Goal: Task Accomplishment & Management: Use online tool/utility

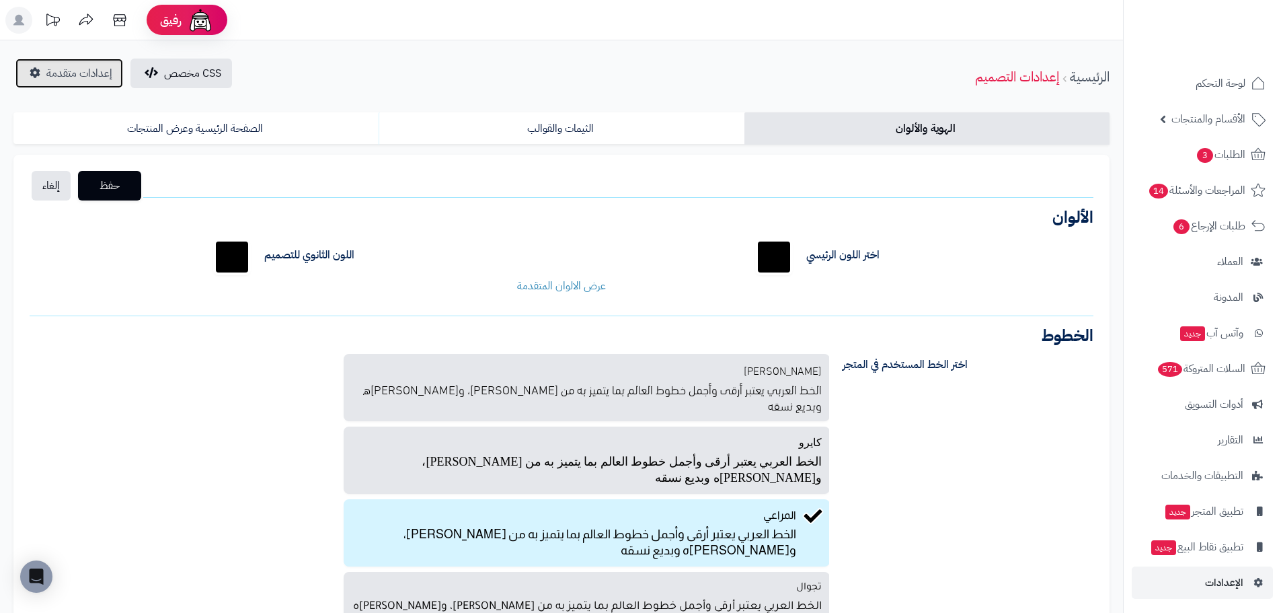
click at [41, 79] on link "إعدادات متقدمة" at bounding box center [69, 74] width 108 height 30
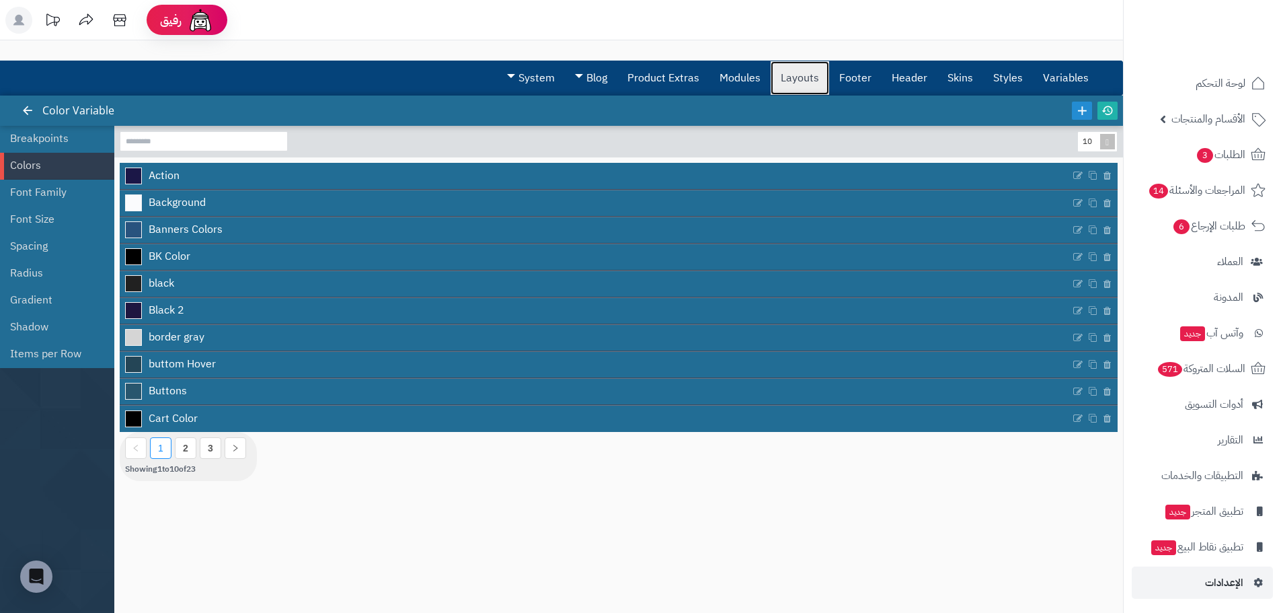
click at [792, 85] on link "Layouts" at bounding box center [800, 78] width 59 height 34
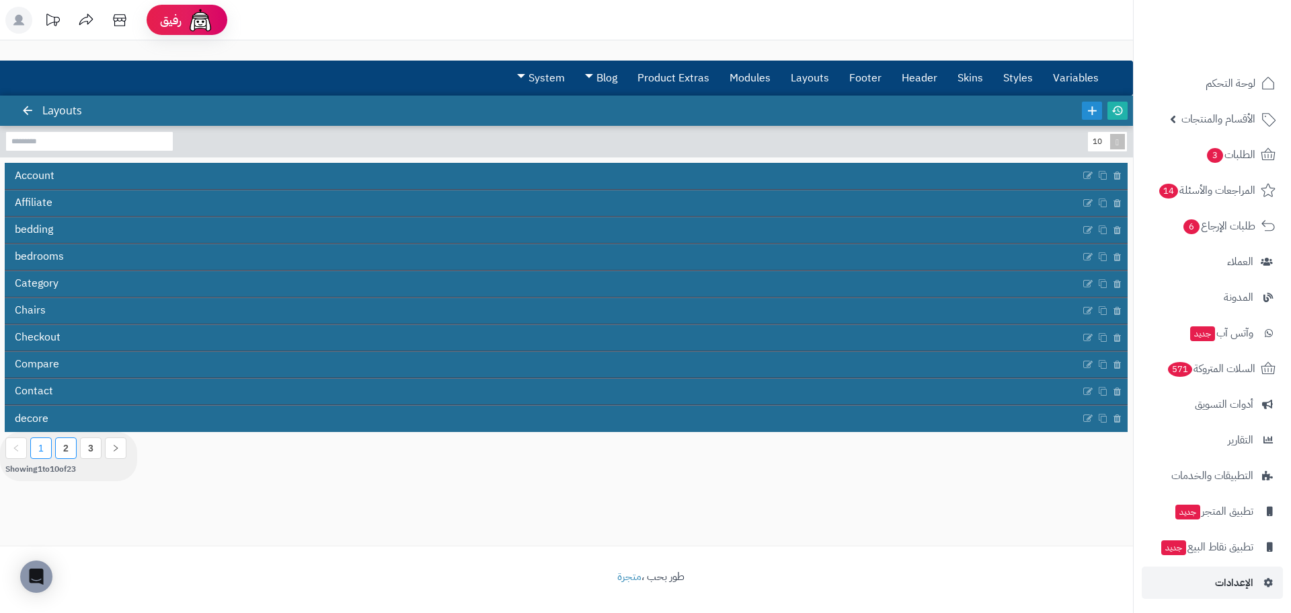
click at [65, 447] on link "2" at bounding box center [65, 448] width 5 height 11
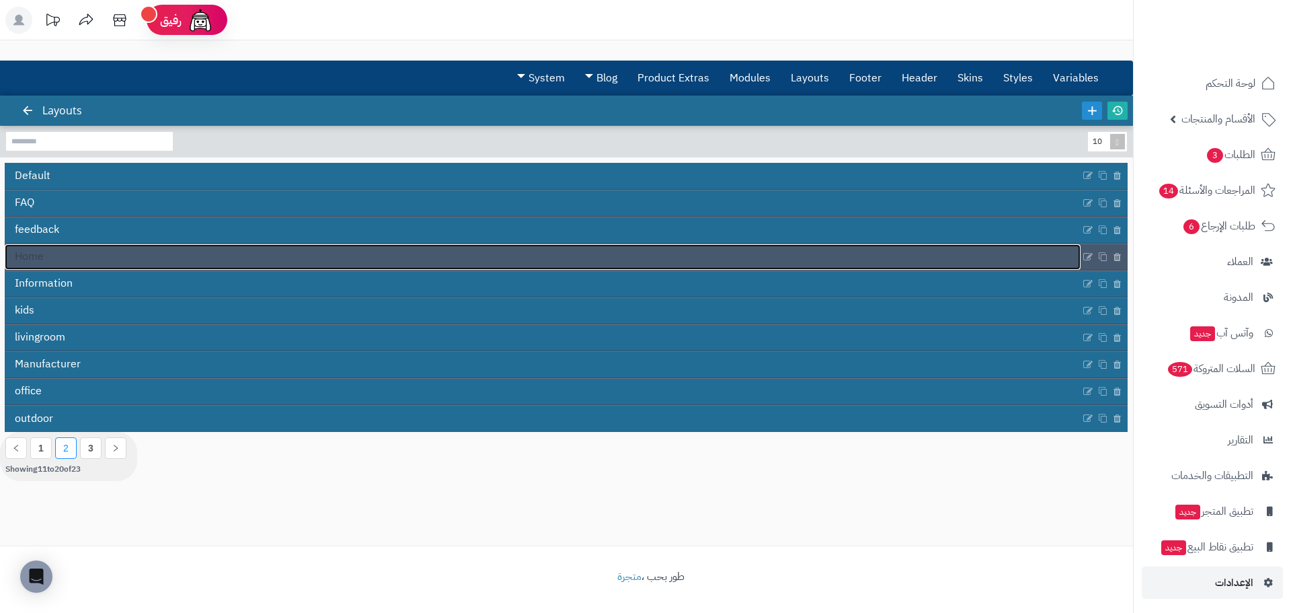
click at [51, 261] on link "Home" at bounding box center [543, 257] width 1076 height 26
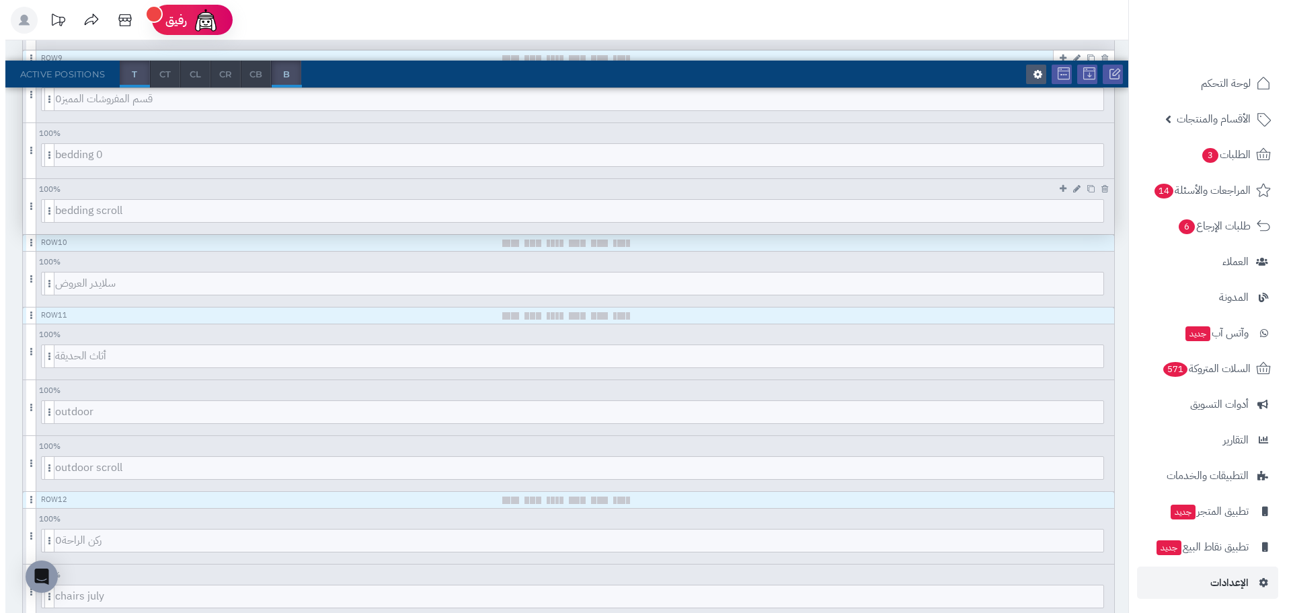
scroll to position [1278, 0]
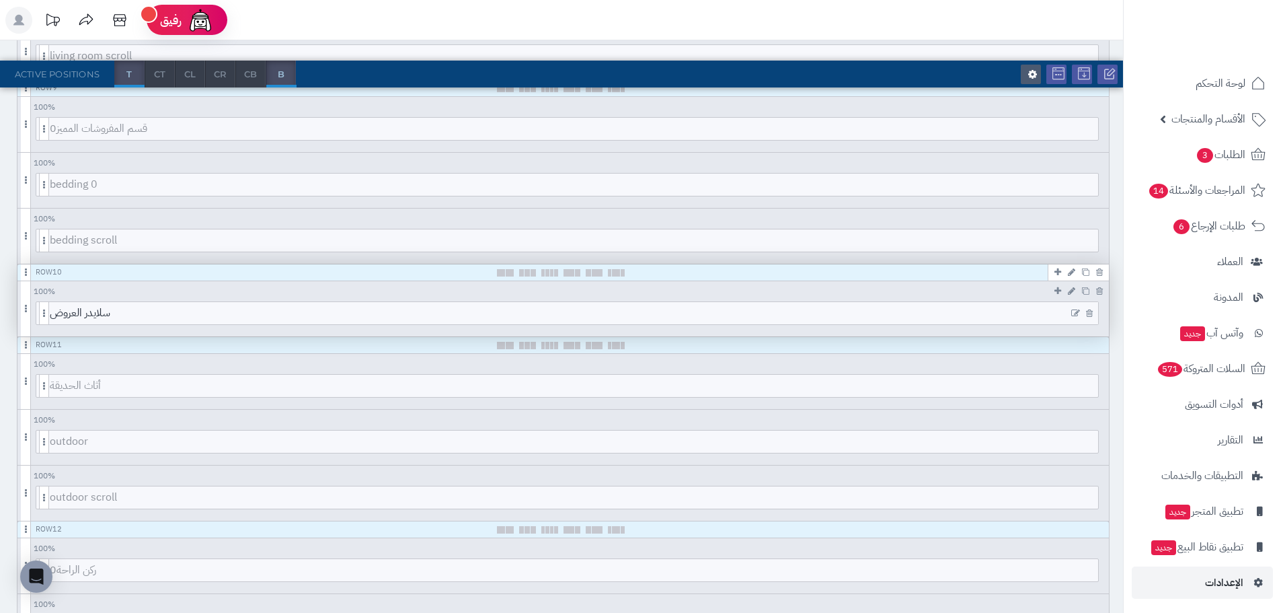
click at [1071, 313] on icon at bounding box center [1075, 313] width 9 height 9
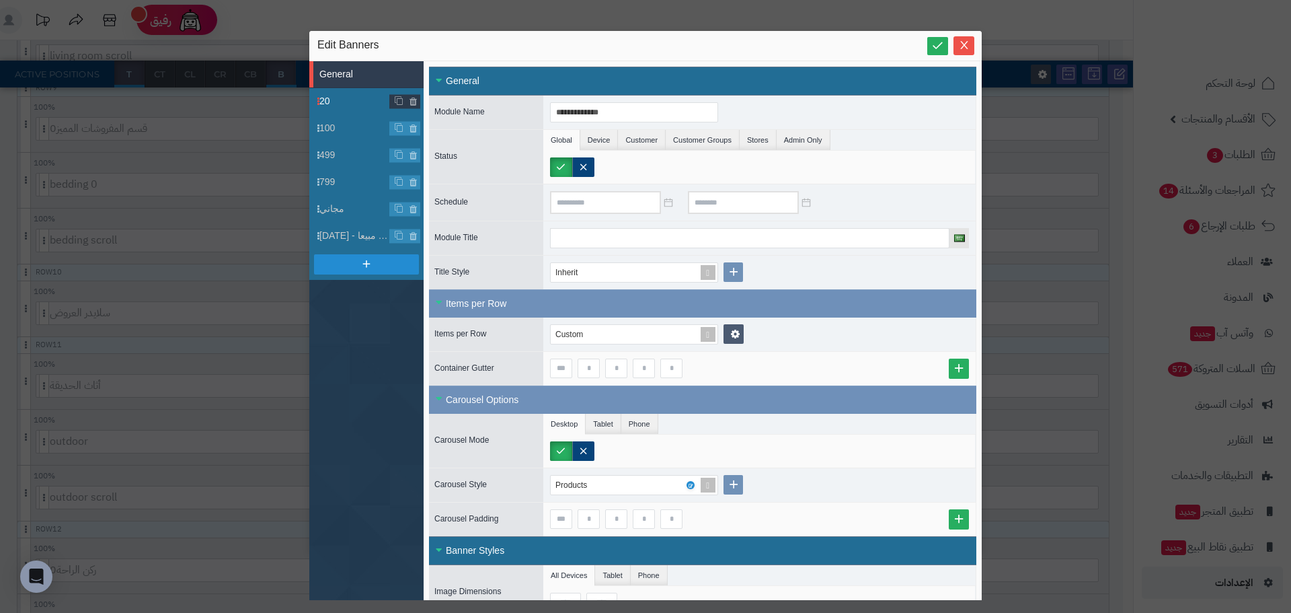
click at [332, 96] on span "20" at bounding box center [354, 101] width 71 height 14
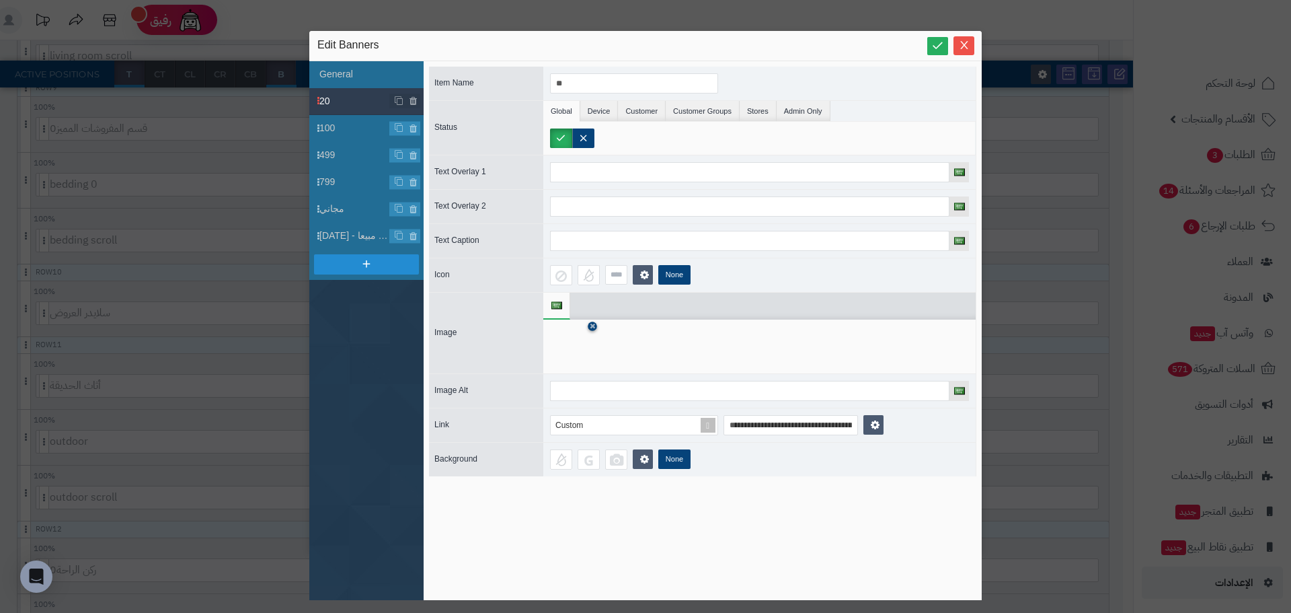
click at [591, 327] on icon at bounding box center [592, 326] width 5 height 8
click at [566, 338] on icon at bounding box center [571, 347] width 43 height 40
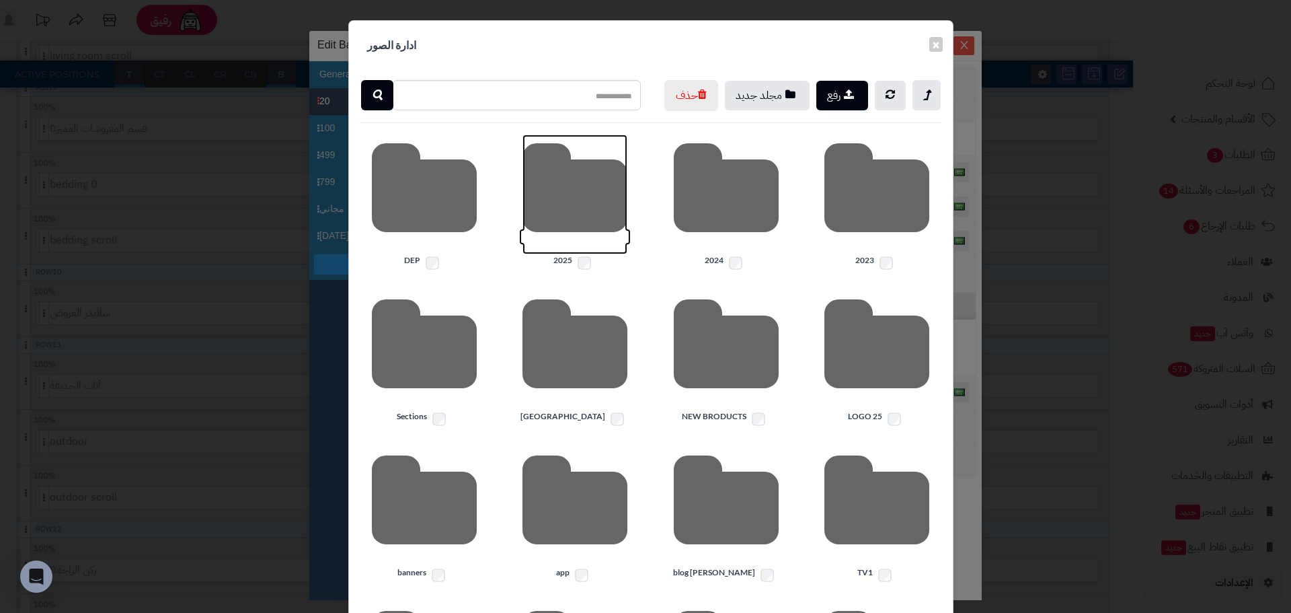
click at [570, 238] on icon at bounding box center [575, 195] width 105 height 120
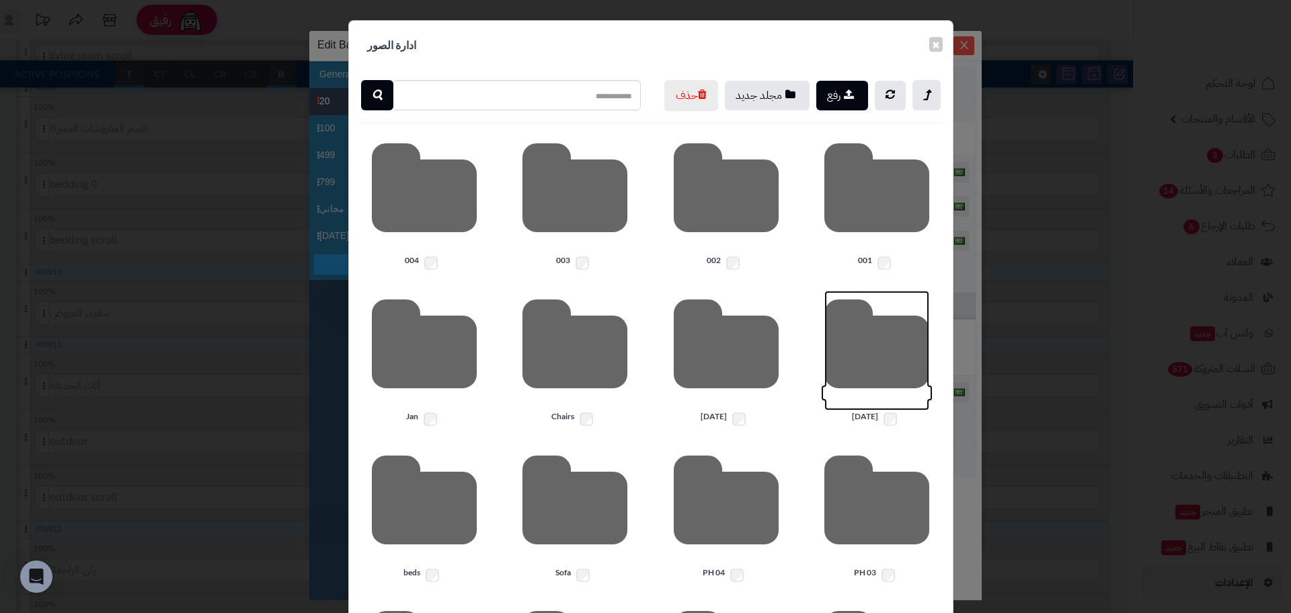
click at [876, 365] on icon at bounding box center [877, 351] width 105 height 120
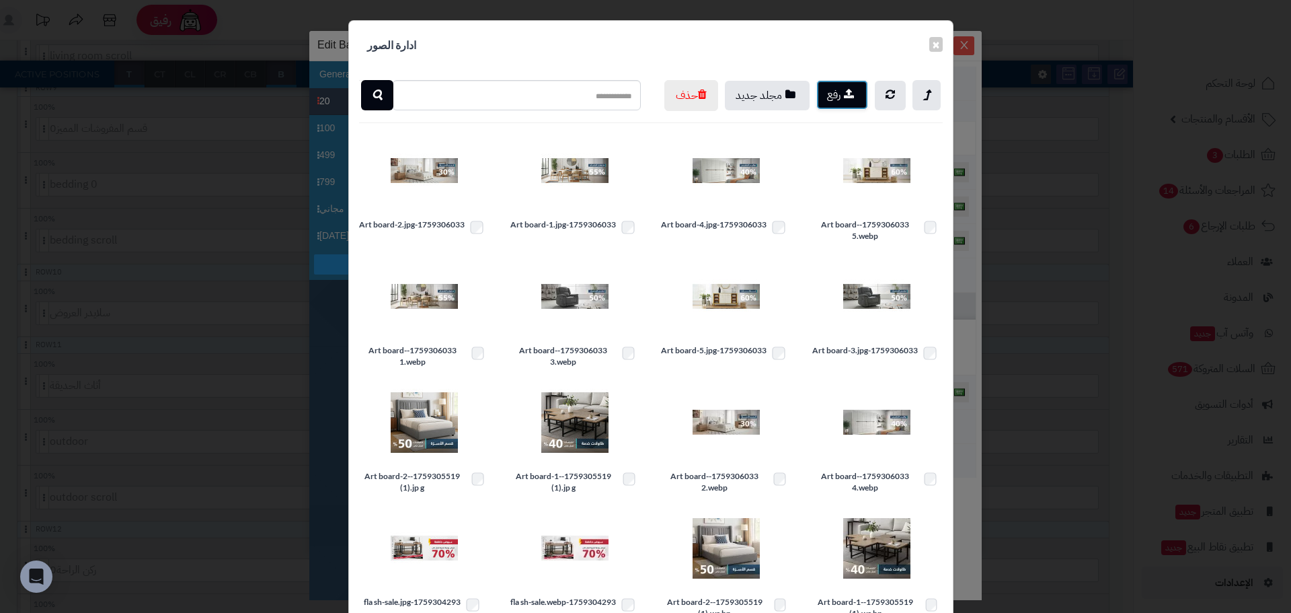
click at [839, 86] on button "رفع" at bounding box center [843, 95] width 52 height 30
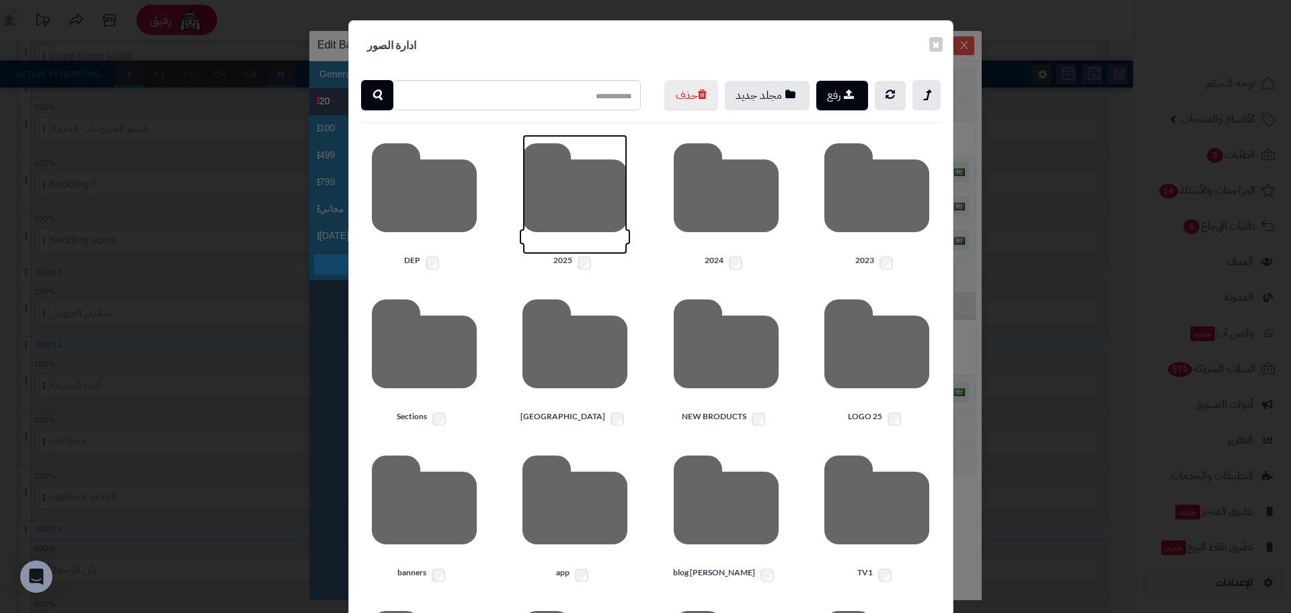
click at [589, 233] on icon at bounding box center [575, 195] width 105 height 120
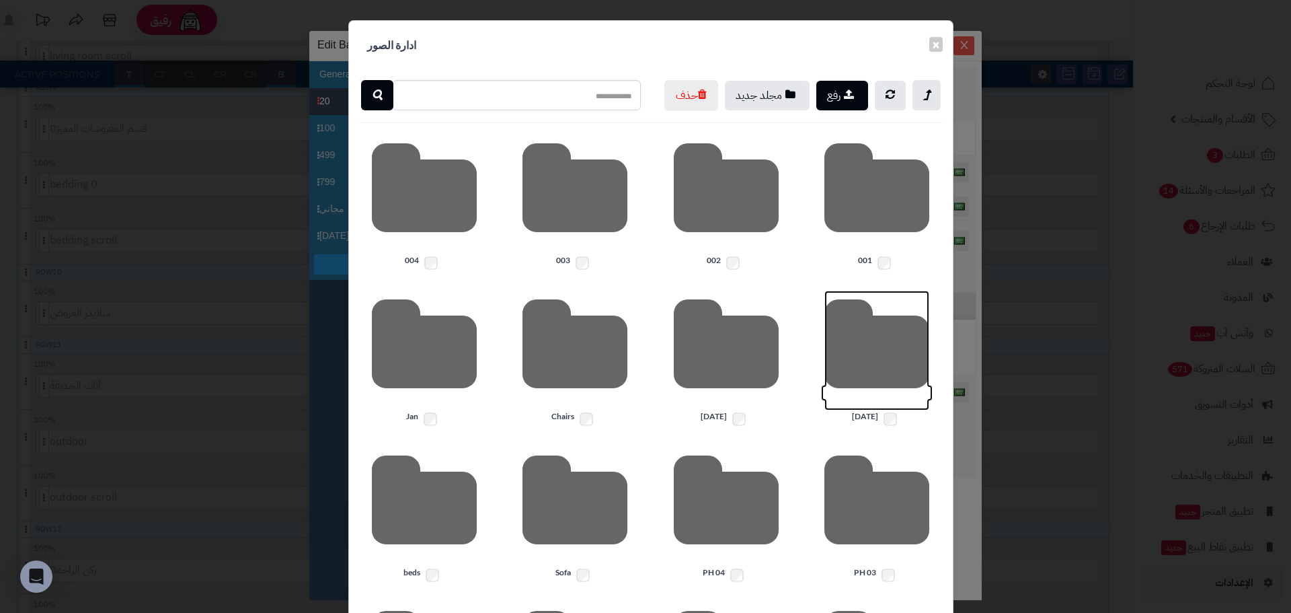
click at [894, 401] on icon at bounding box center [877, 351] width 105 height 120
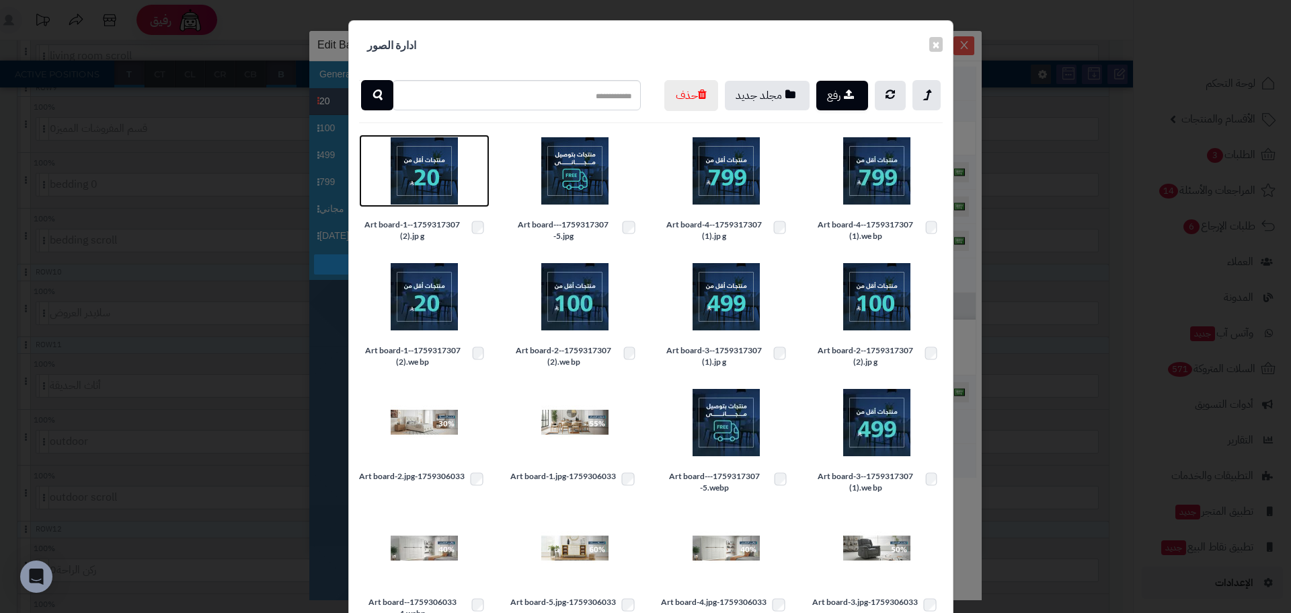
click at [413, 200] on img at bounding box center [424, 170] width 67 height 67
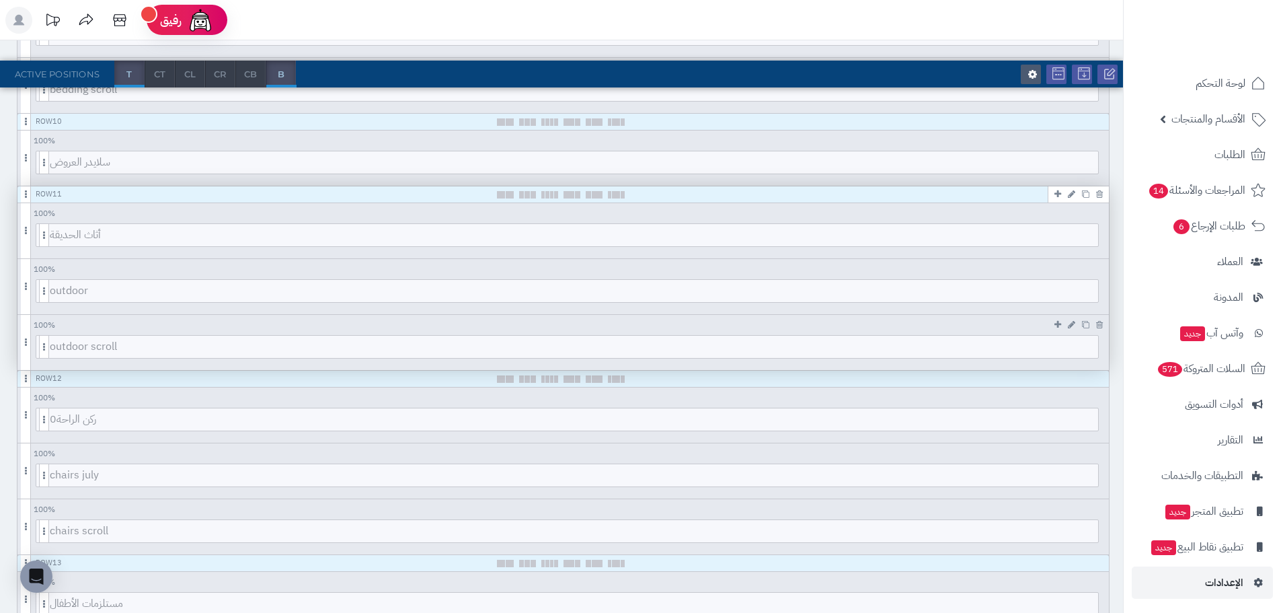
scroll to position [1278, 0]
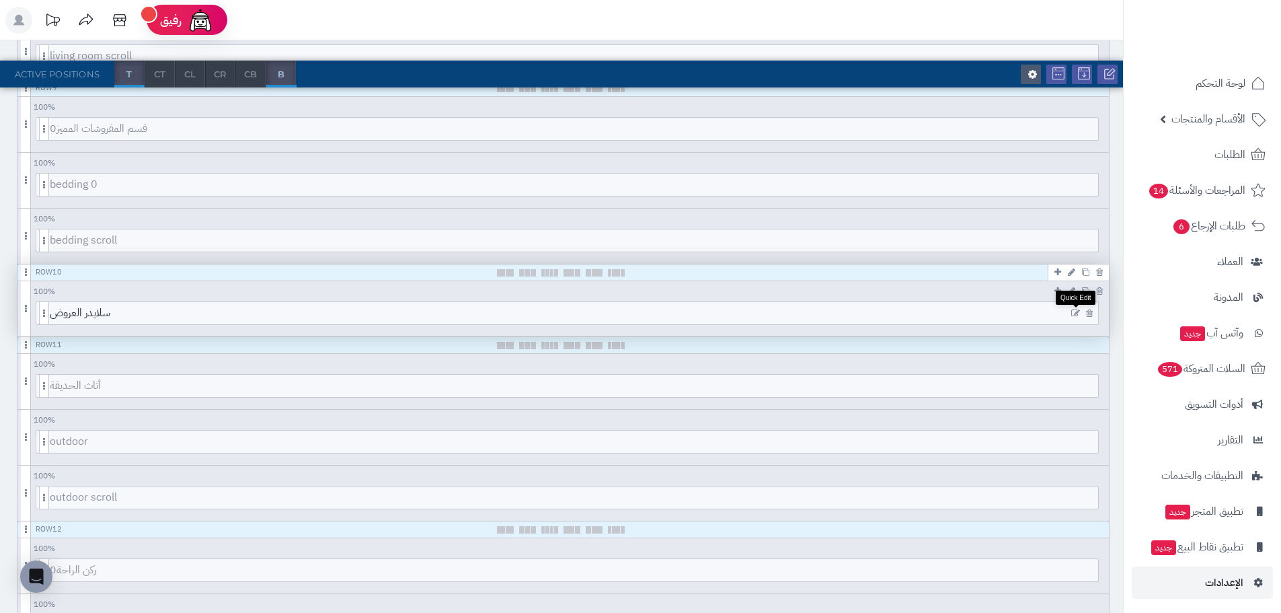
click at [1075, 316] on icon at bounding box center [1075, 313] width 9 height 9
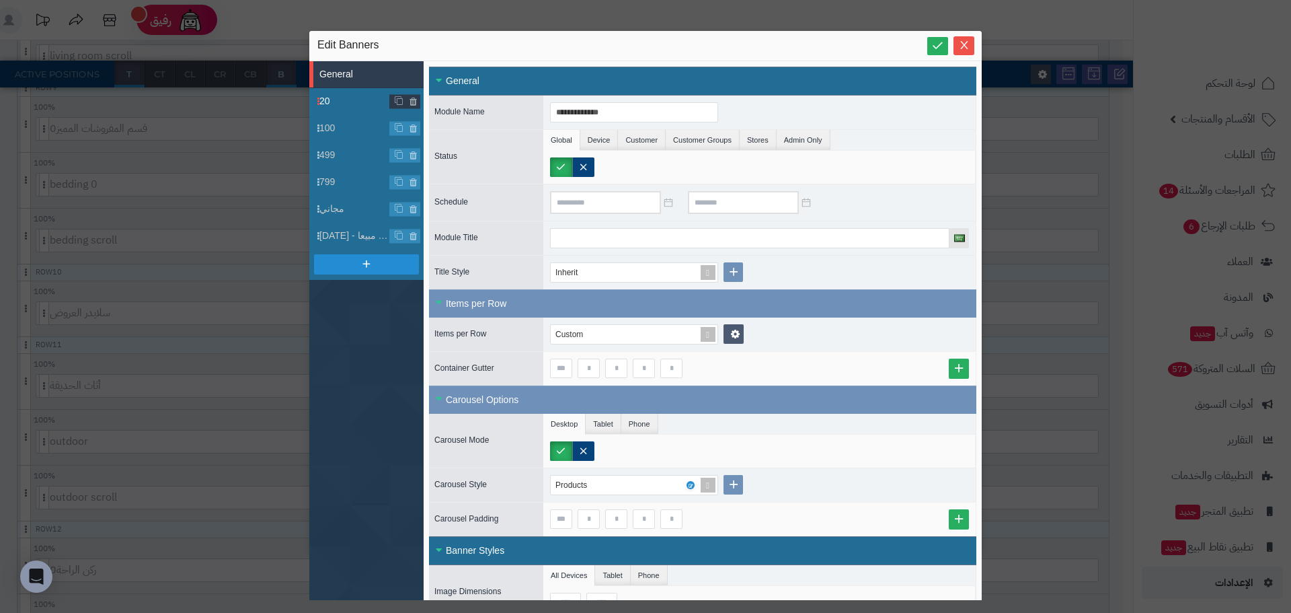
click at [348, 108] on span "20" at bounding box center [354, 101] width 71 height 14
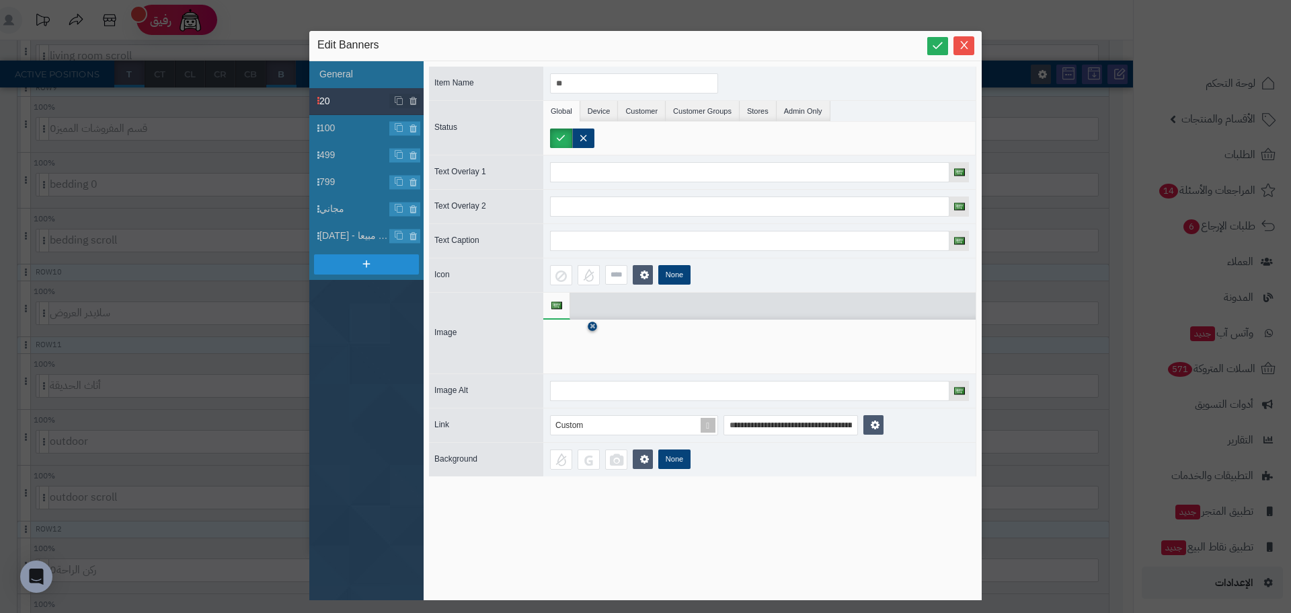
click at [594, 322] on icon at bounding box center [592, 326] width 5 height 8
click at [579, 336] on icon at bounding box center [571, 347] width 43 height 40
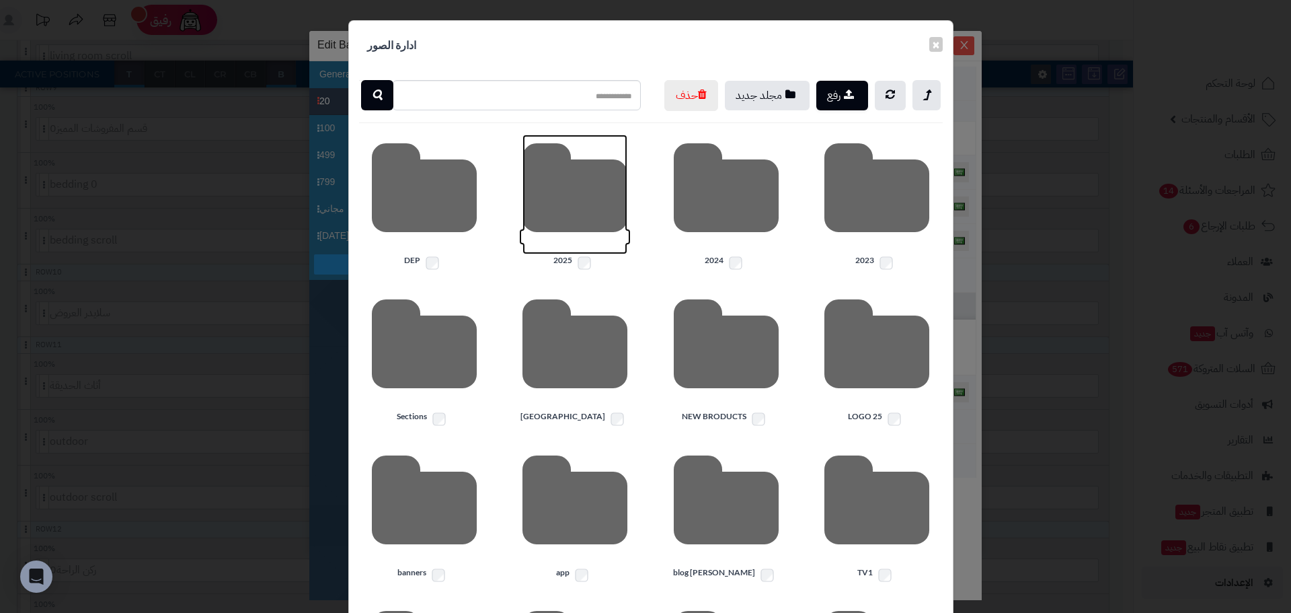
click at [574, 228] on icon at bounding box center [575, 195] width 105 height 120
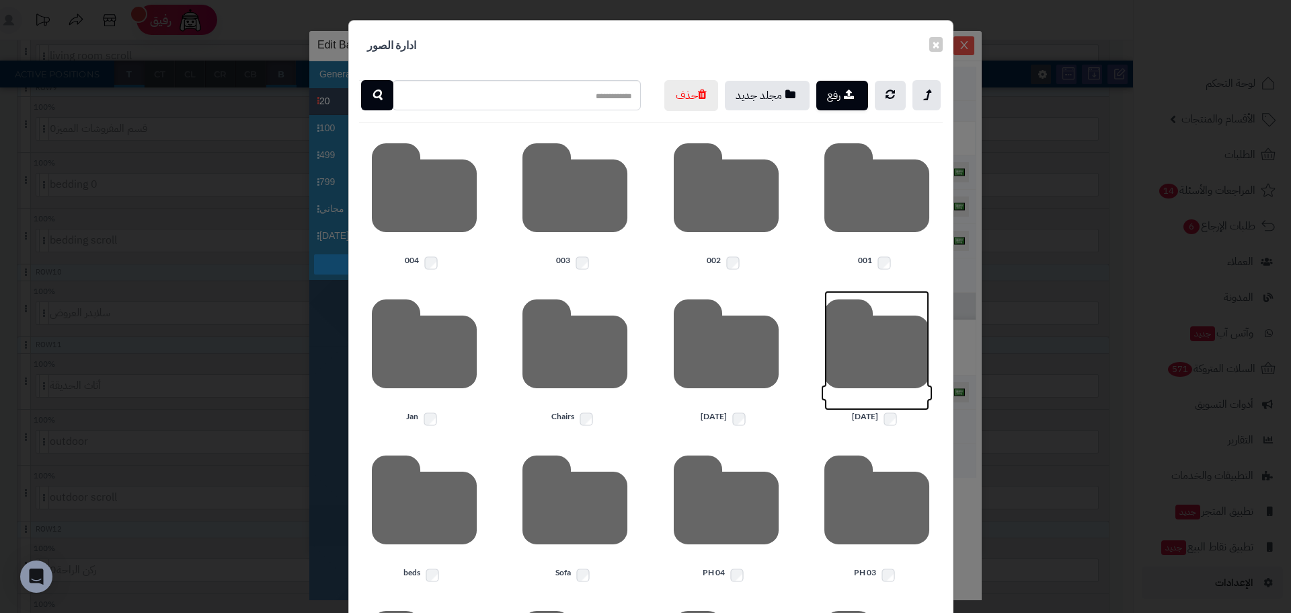
click at [930, 387] on icon at bounding box center [877, 351] width 105 height 120
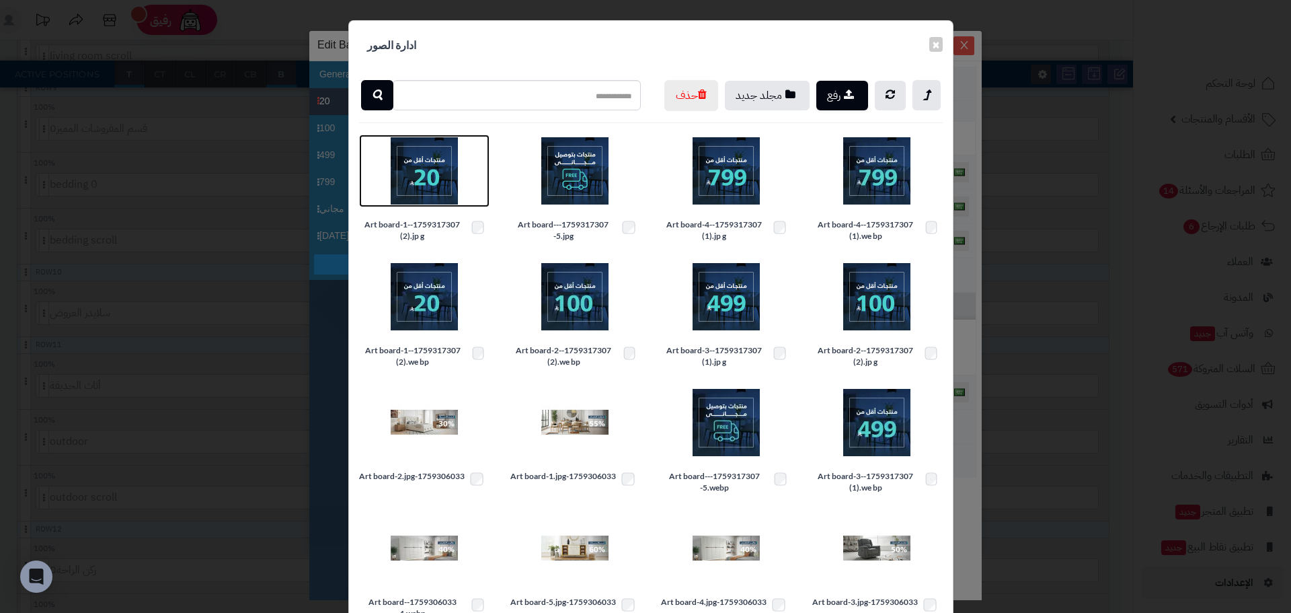
click at [426, 204] on img at bounding box center [424, 170] width 67 height 67
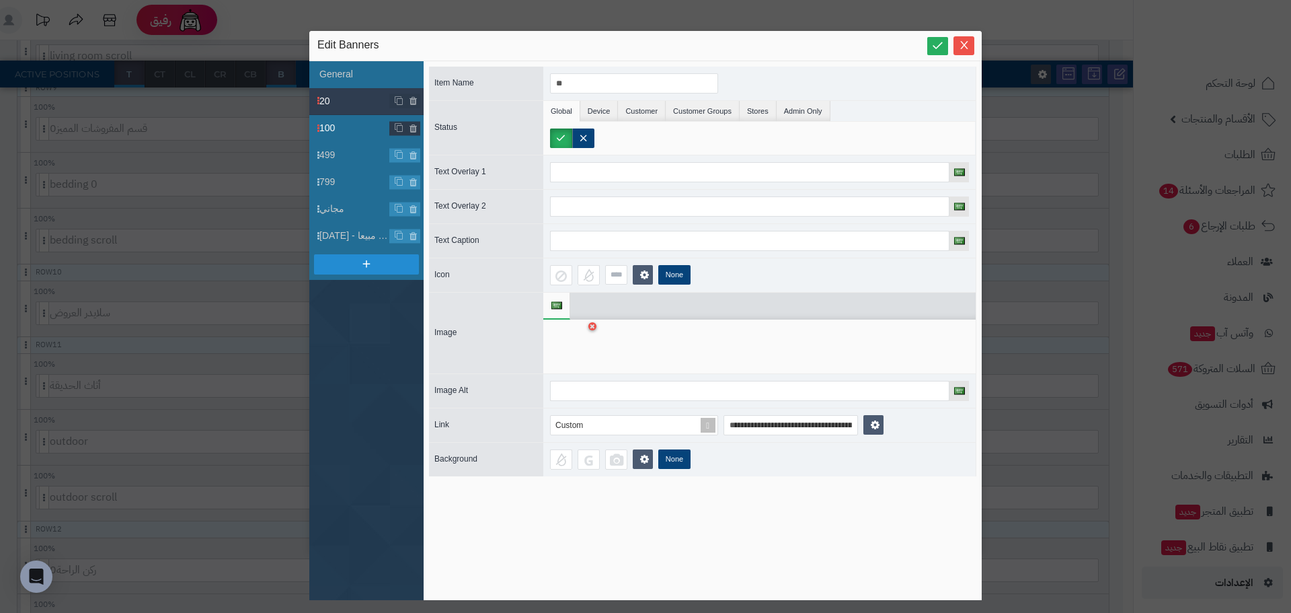
click at [347, 133] on span "100" at bounding box center [354, 128] width 71 height 14
click at [593, 324] on icon at bounding box center [592, 326] width 5 height 8
click at [575, 353] on icon at bounding box center [571, 347] width 43 height 40
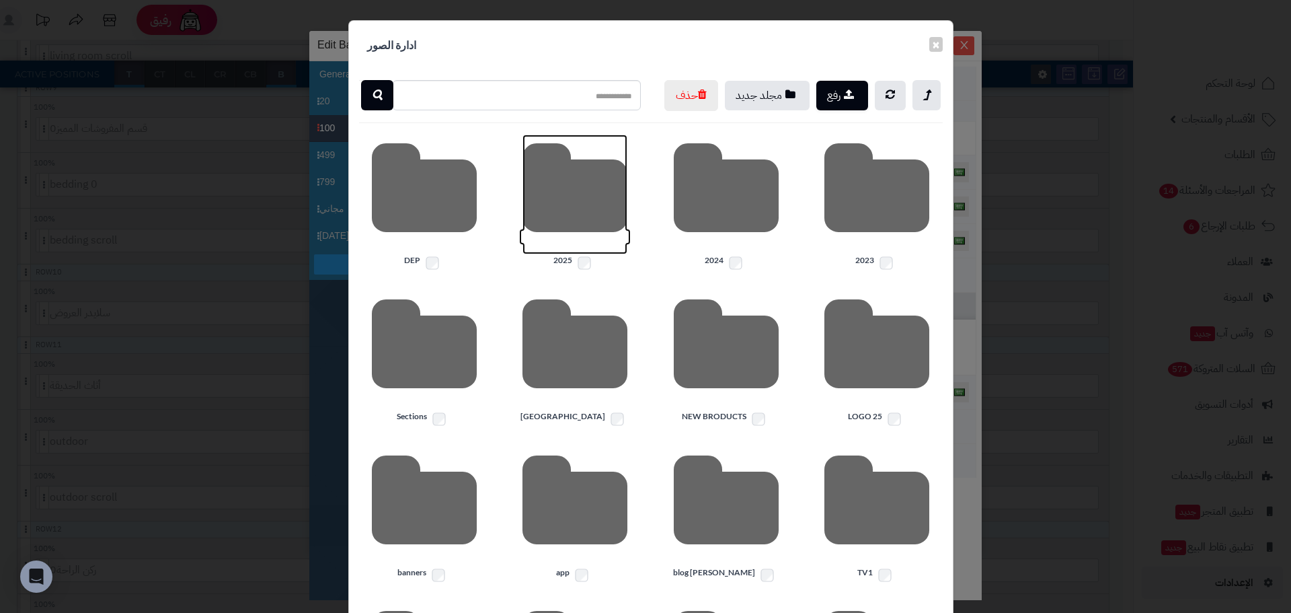
click at [589, 208] on icon at bounding box center [575, 195] width 105 height 120
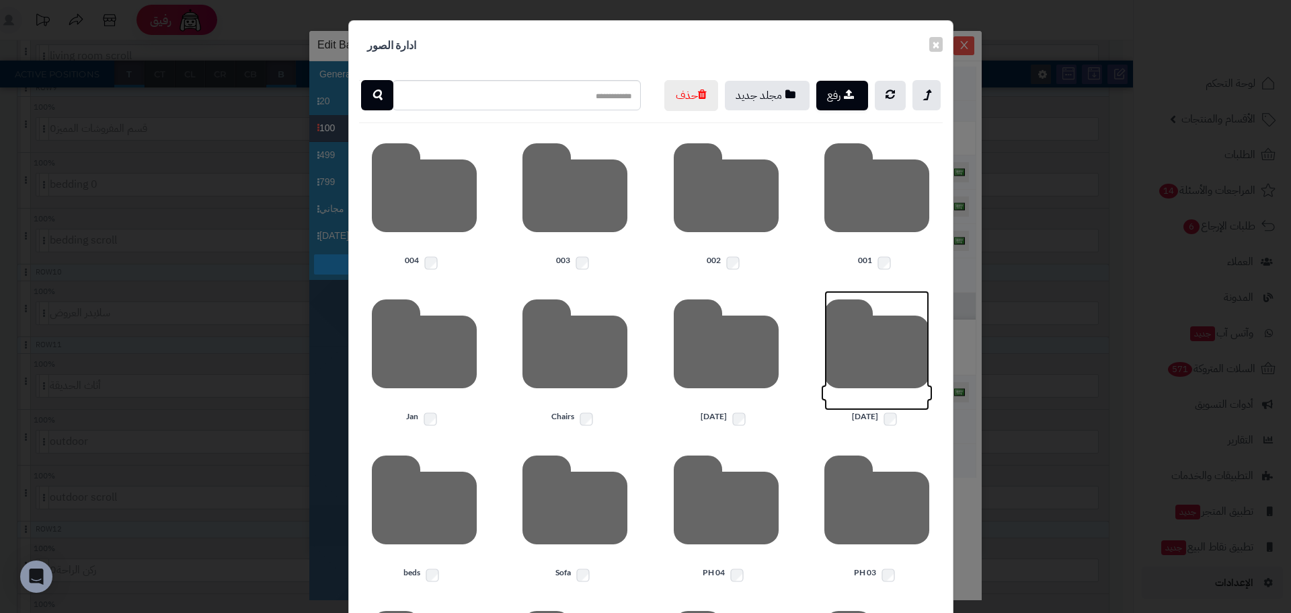
click at [877, 375] on icon at bounding box center [877, 351] width 105 height 120
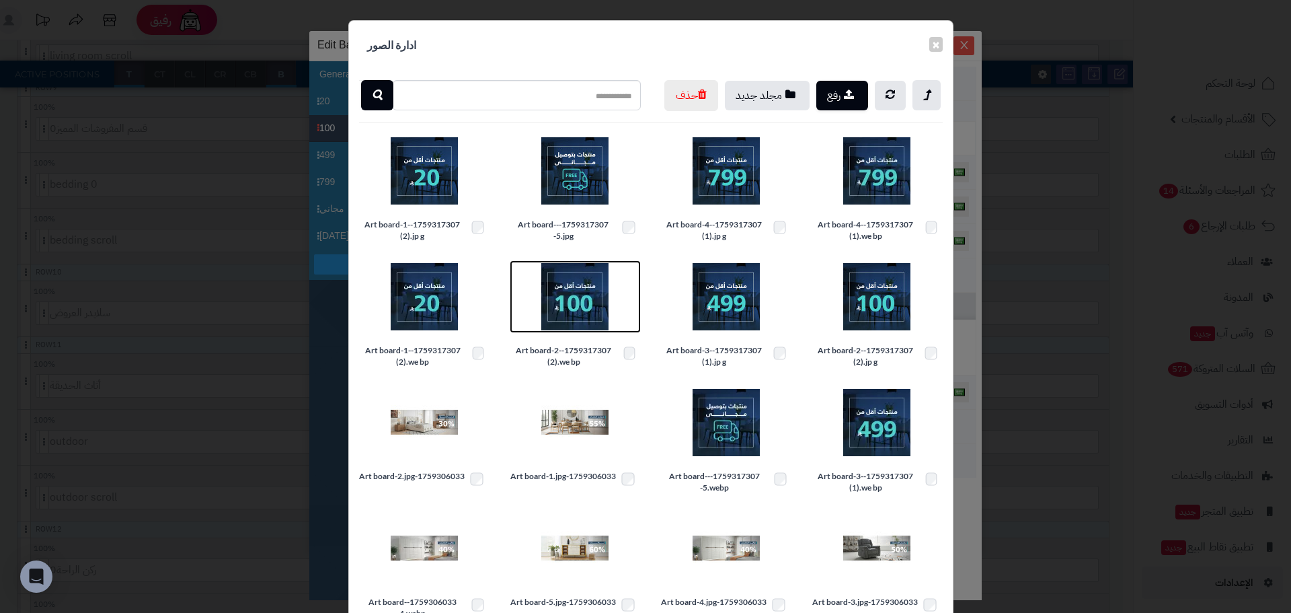
click at [587, 328] on img at bounding box center [574, 296] width 67 height 67
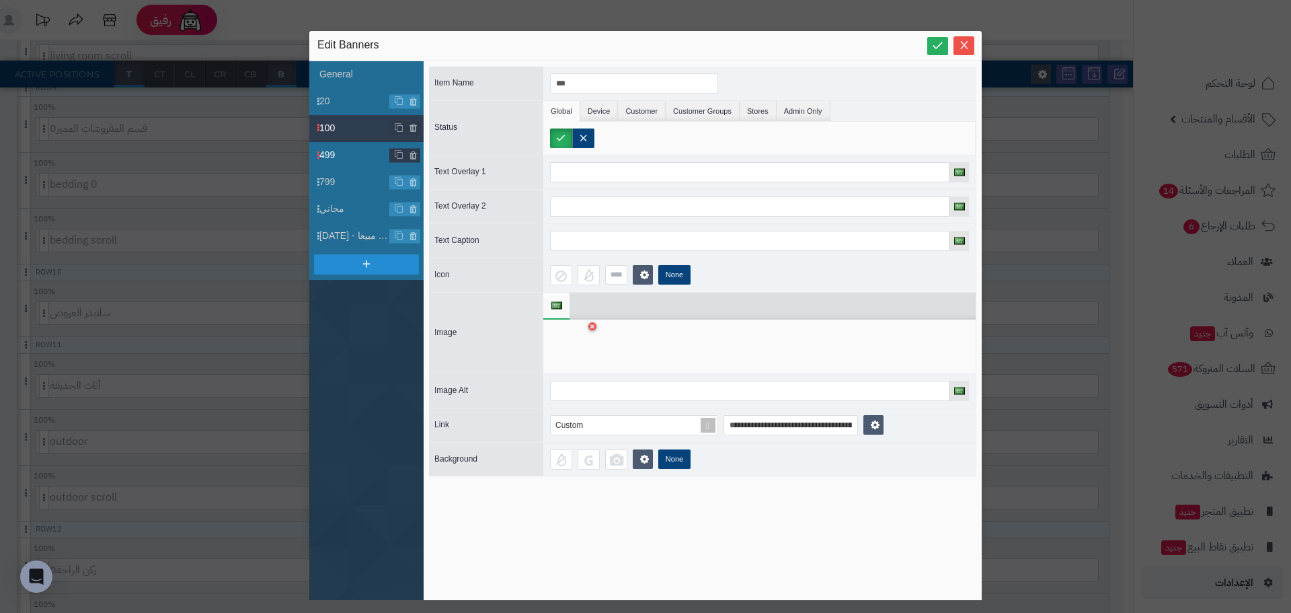
click at [342, 156] on span "499" at bounding box center [354, 155] width 71 height 14
click at [596, 326] on link at bounding box center [592, 326] width 9 height 9
click at [566, 353] on icon at bounding box center [571, 347] width 43 height 40
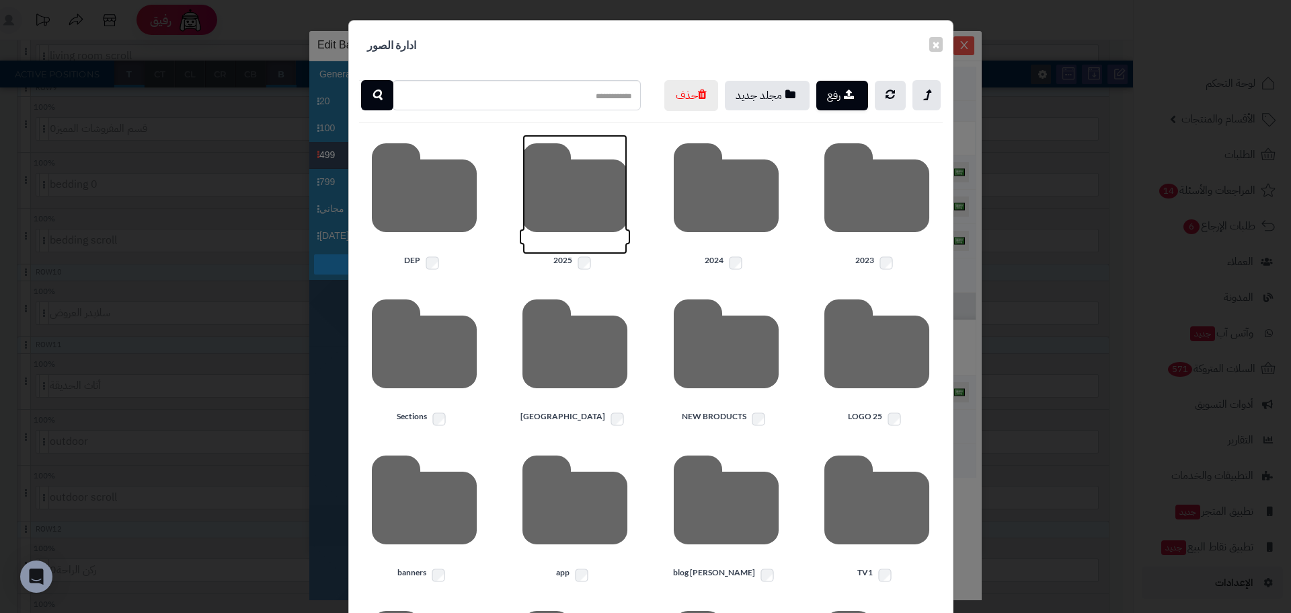
click at [603, 231] on icon at bounding box center [575, 195] width 105 height 120
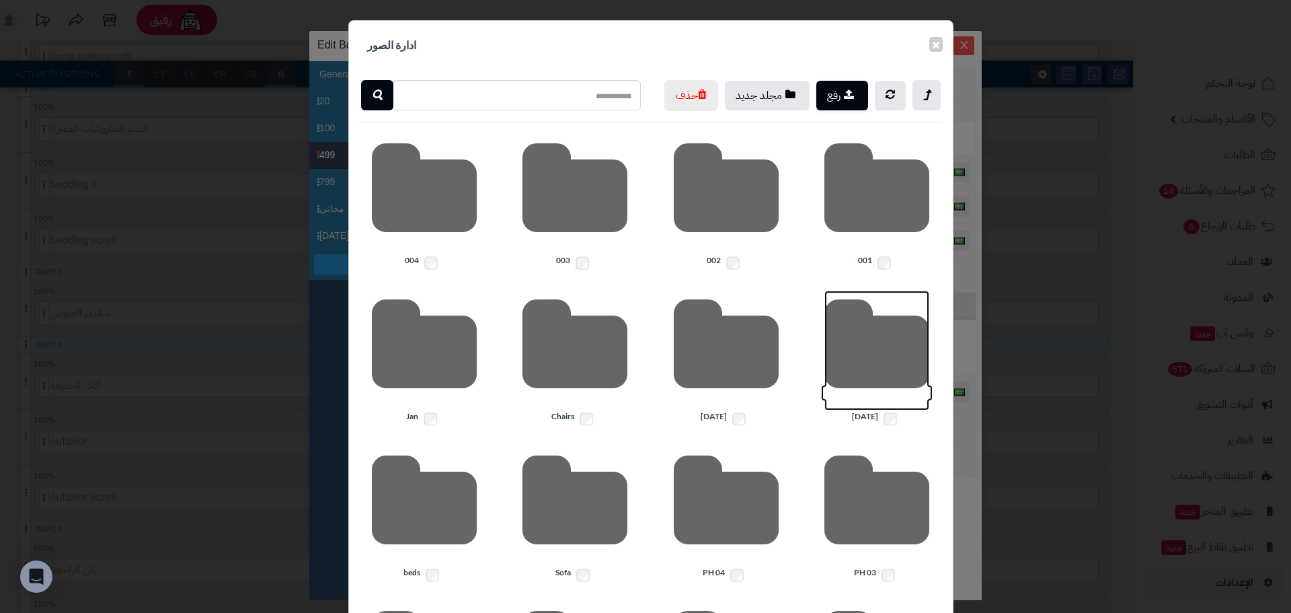
click at [860, 363] on icon at bounding box center [877, 351] width 105 height 120
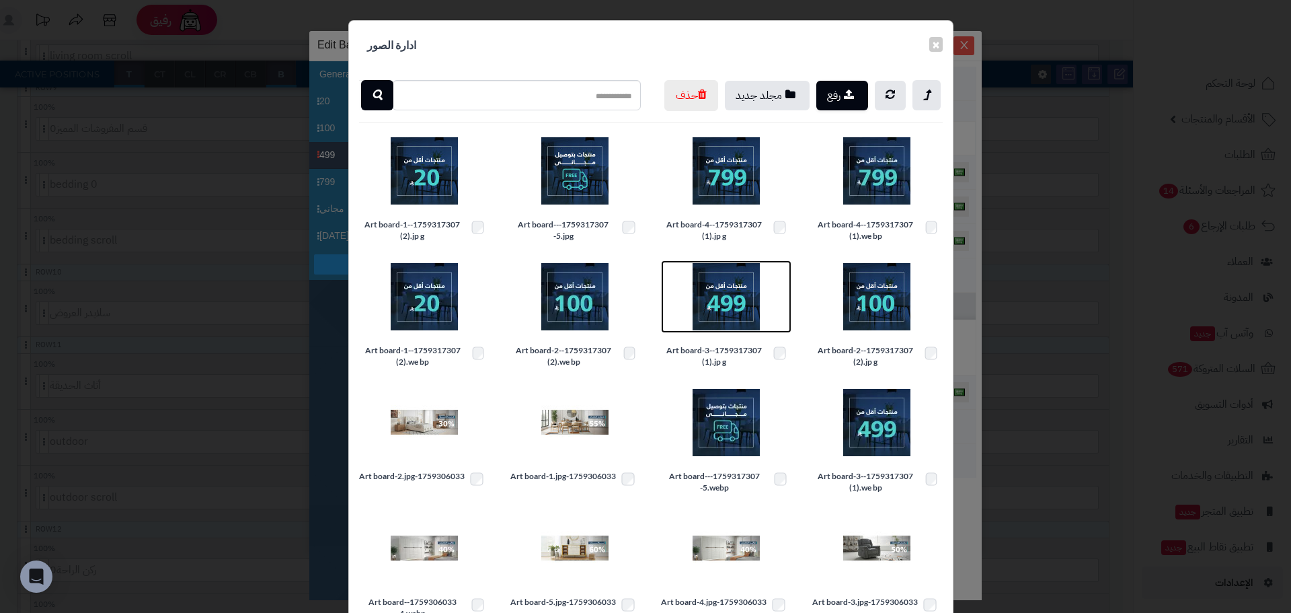
click at [737, 330] on img at bounding box center [726, 296] width 67 height 67
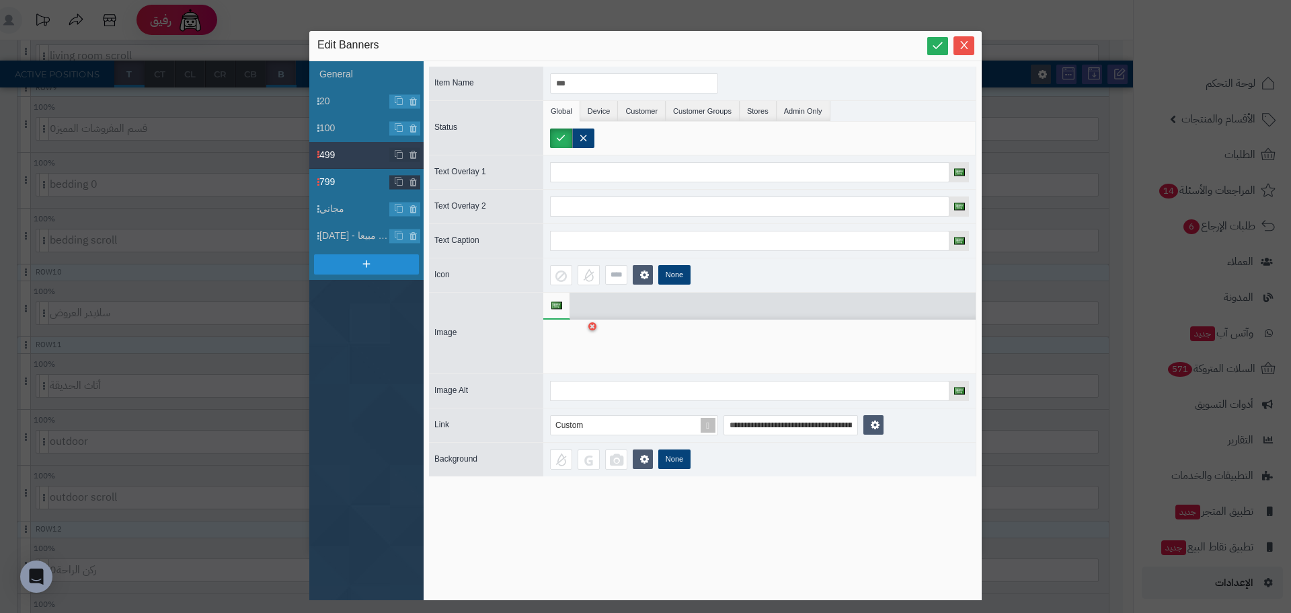
click at [339, 188] on span "799" at bounding box center [354, 182] width 71 height 14
click at [591, 329] on icon at bounding box center [592, 326] width 5 height 8
click at [568, 351] on icon at bounding box center [571, 347] width 43 height 40
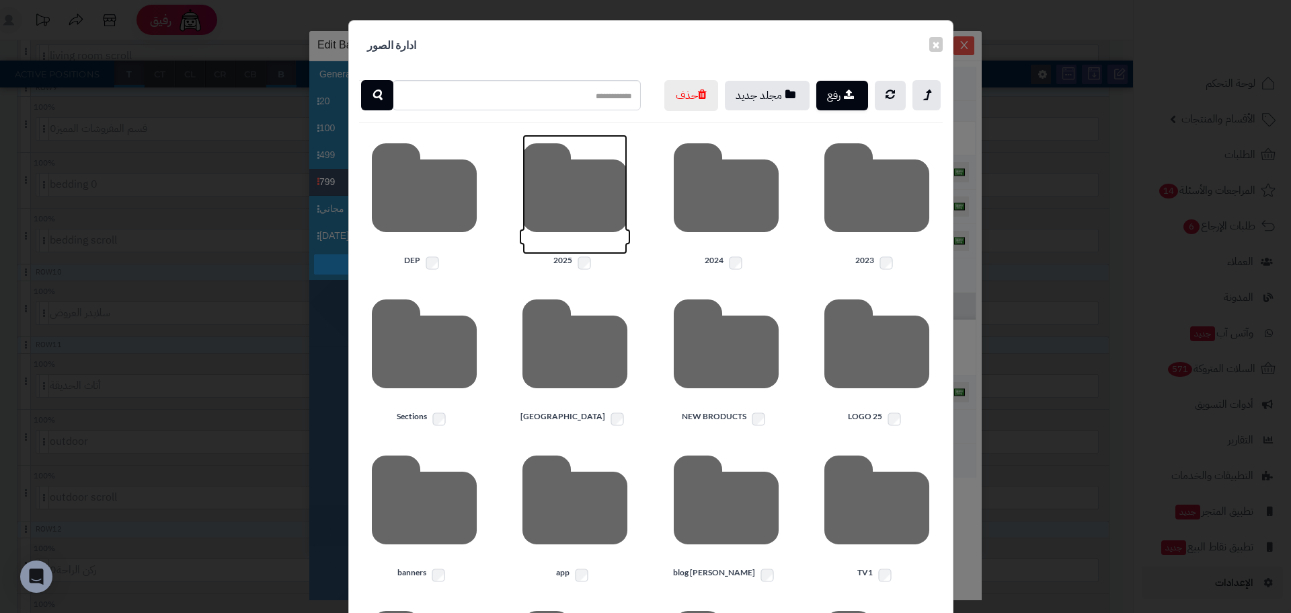
click at [602, 231] on icon at bounding box center [575, 195] width 105 height 120
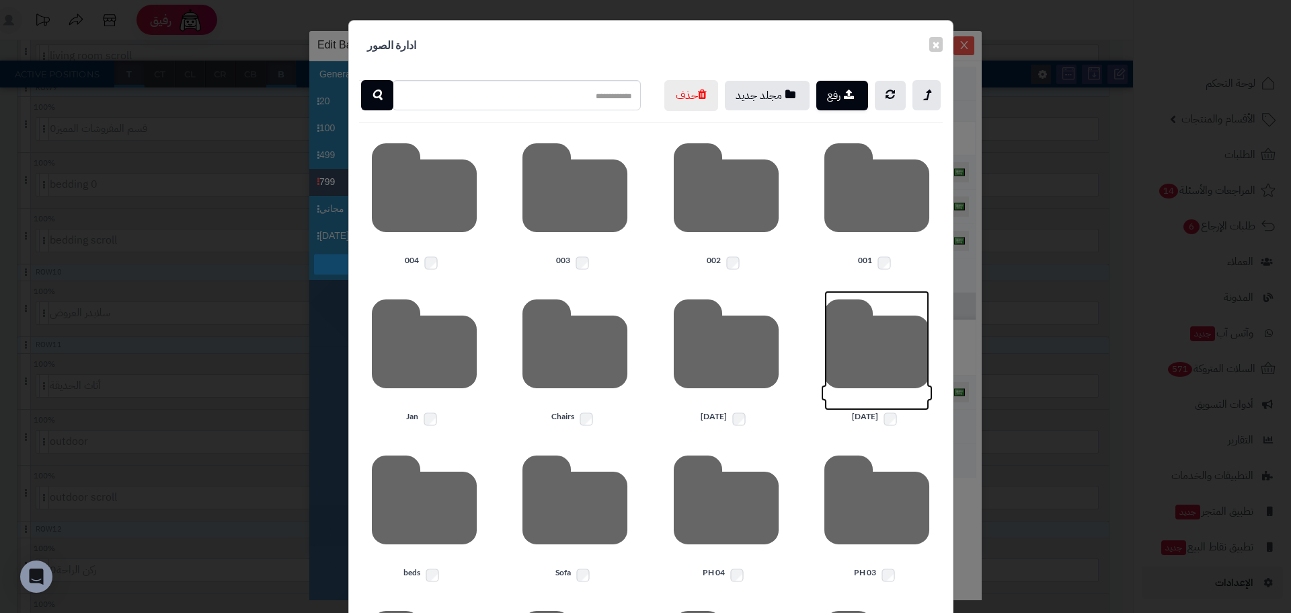
click at [861, 402] on icon at bounding box center [877, 351] width 105 height 120
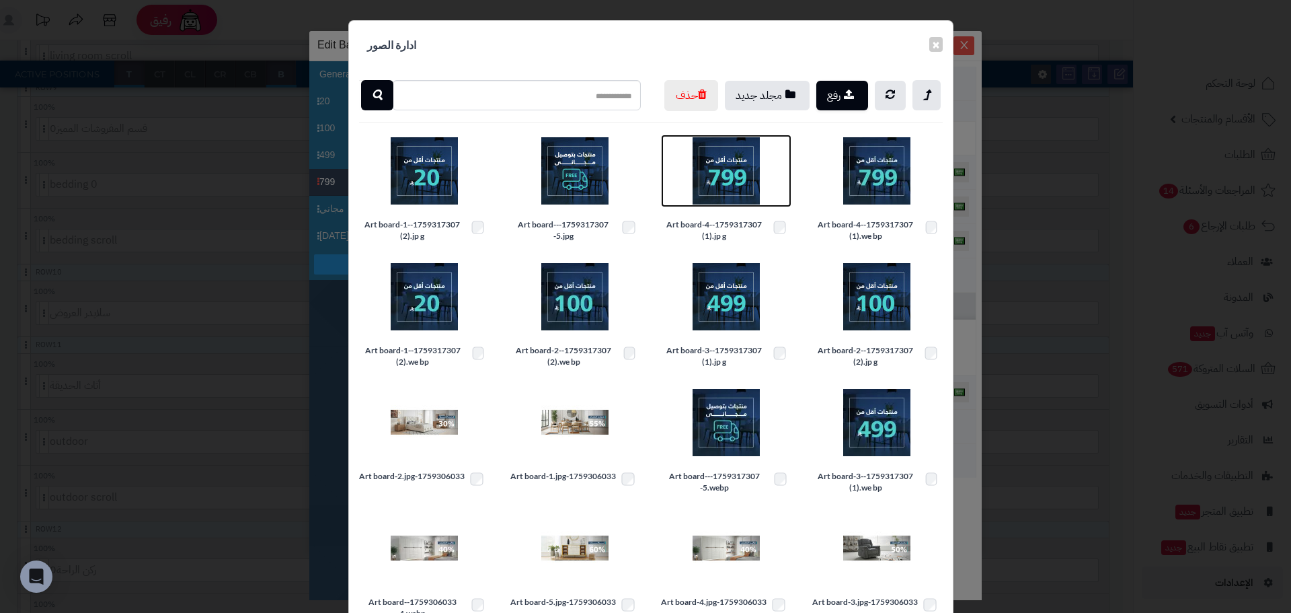
click at [751, 204] on img at bounding box center [726, 170] width 67 height 67
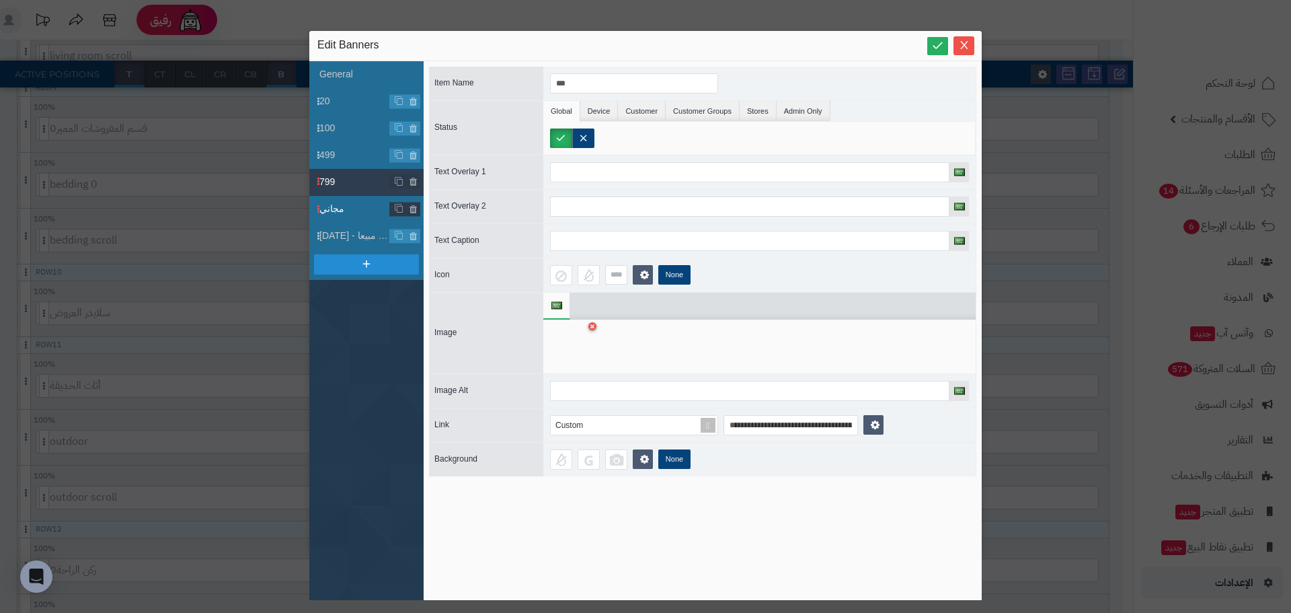
click at [342, 209] on span "مجاني" at bounding box center [354, 209] width 71 height 14
click at [593, 326] on icon at bounding box center [592, 326] width 5 height 8
click at [576, 332] on icon at bounding box center [571, 347] width 43 height 40
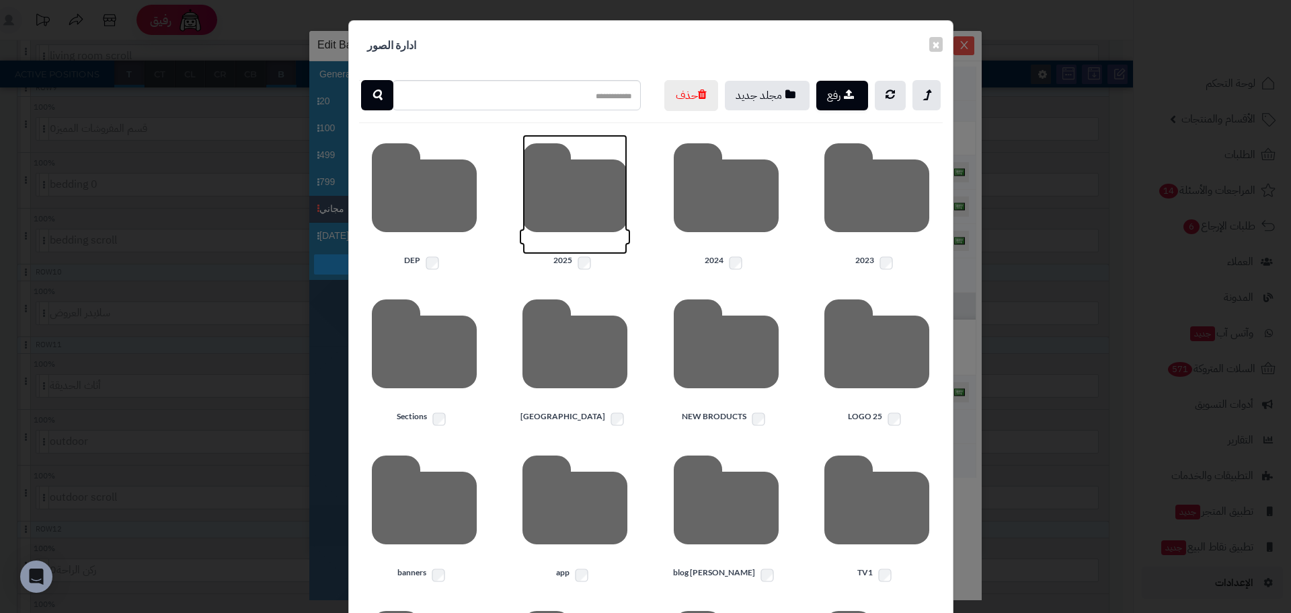
click at [577, 202] on icon at bounding box center [575, 195] width 105 height 120
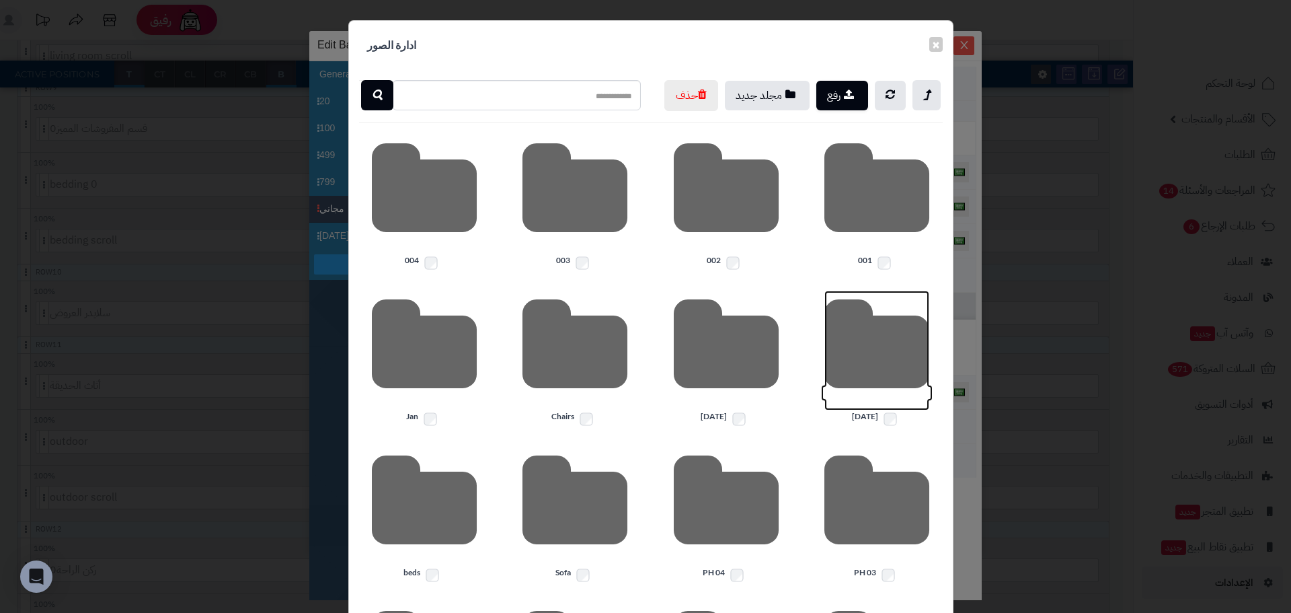
click at [909, 383] on icon at bounding box center [877, 351] width 105 height 120
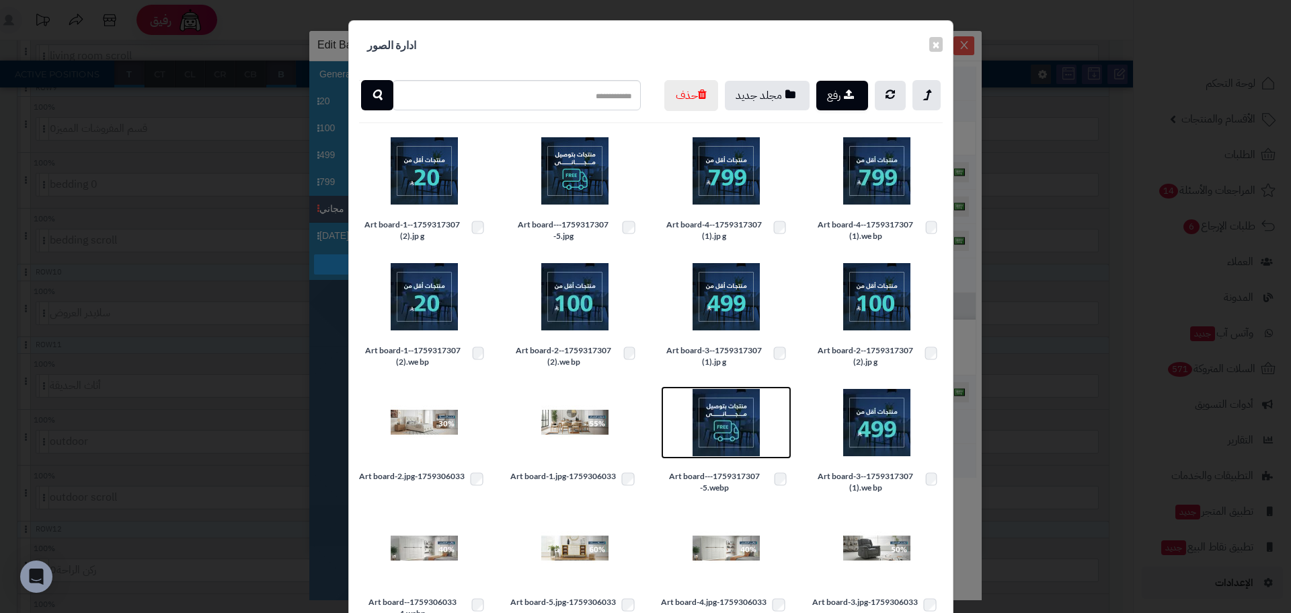
click at [732, 456] on img at bounding box center [726, 422] width 67 height 67
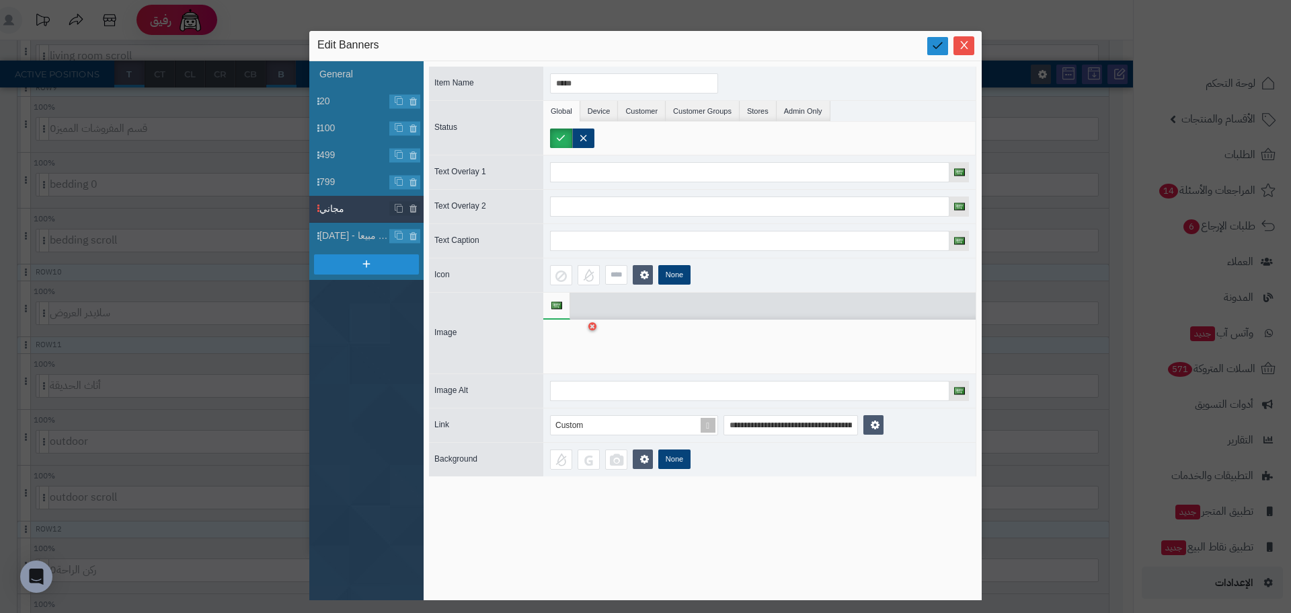
click at [943, 47] on icon at bounding box center [938, 45] width 13 height 13
click at [963, 42] on icon "Close" at bounding box center [963, 44] width 7 height 8
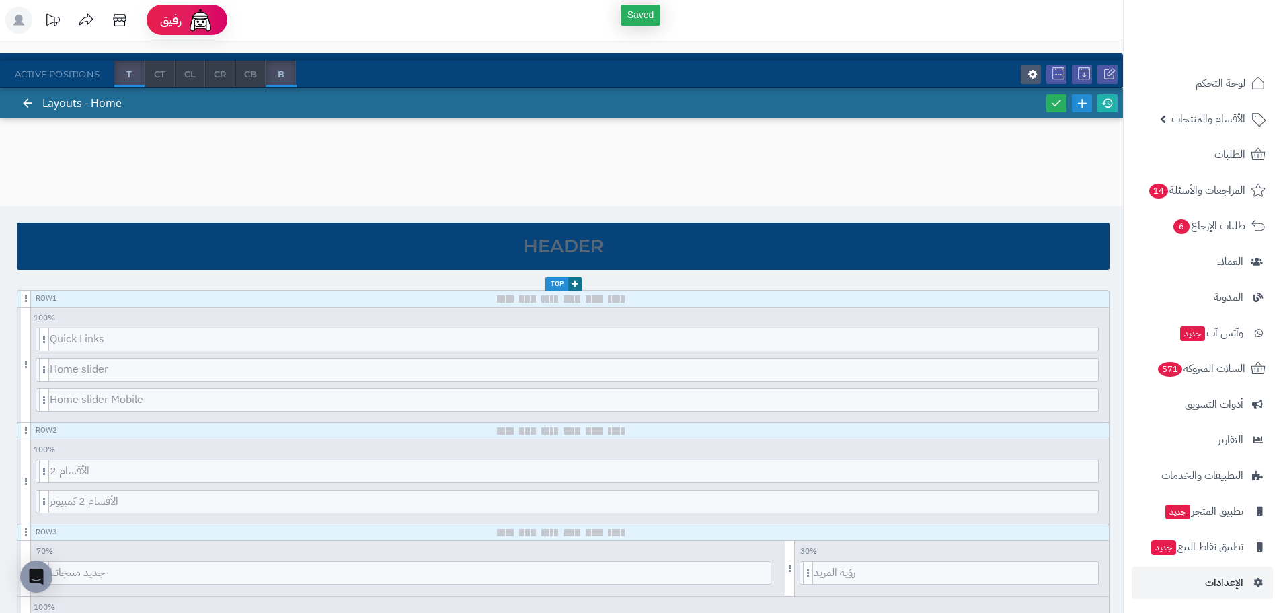
scroll to position [0, 0]
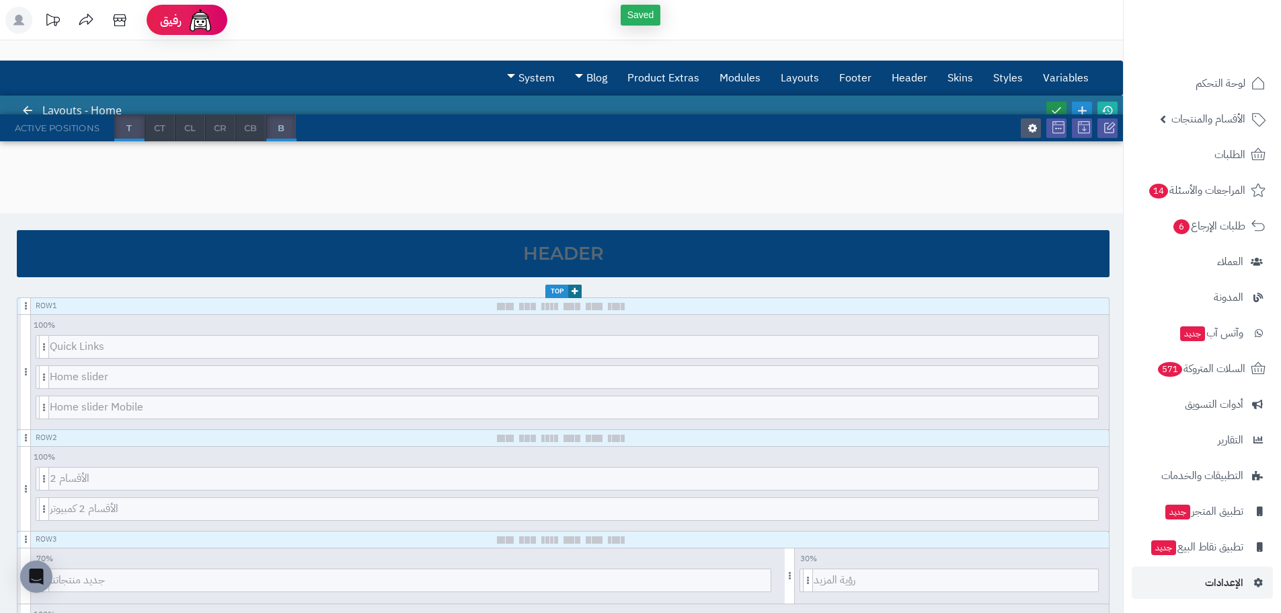
click at [1051, 106] on icon at bounding box center [1057, 110] width 12 height 12
click at [1112, 112] on icon at bounding box center [1108, 110] width 12 height 12
click at [1243, 98] on link "لوحة التحكم" at bounding box center [1202, 83] width 141 height 32
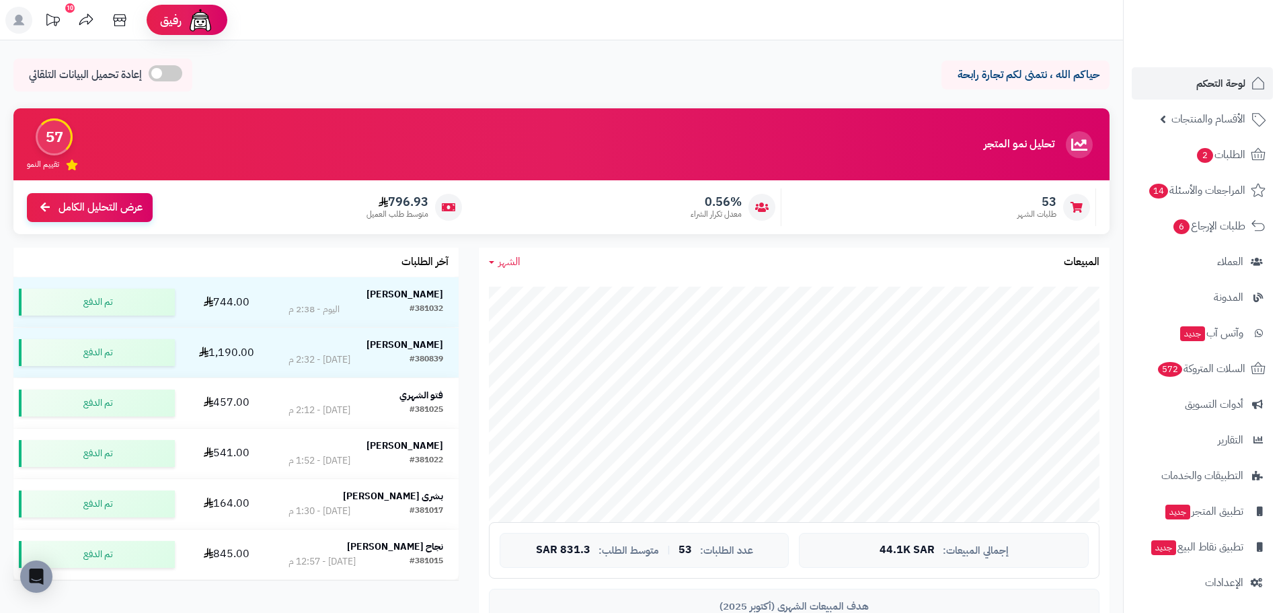
click at [500, 264] on span "الشهر" at bounding box center [509, 262] width 22 height 16
click at [540, 288] on link "اليوم" at bounding box center [533, 293] width 108 height 25
click at [509, 256] on span "اليوم" at bounding box center [508, 262] width 20 height 16
click at [531, 287] on link "اليوم" at bounding box center [533, 293] width 108 height 25
click at [398, 202] on span "796.93" at bounding box center [398, 201] width 62 height 15
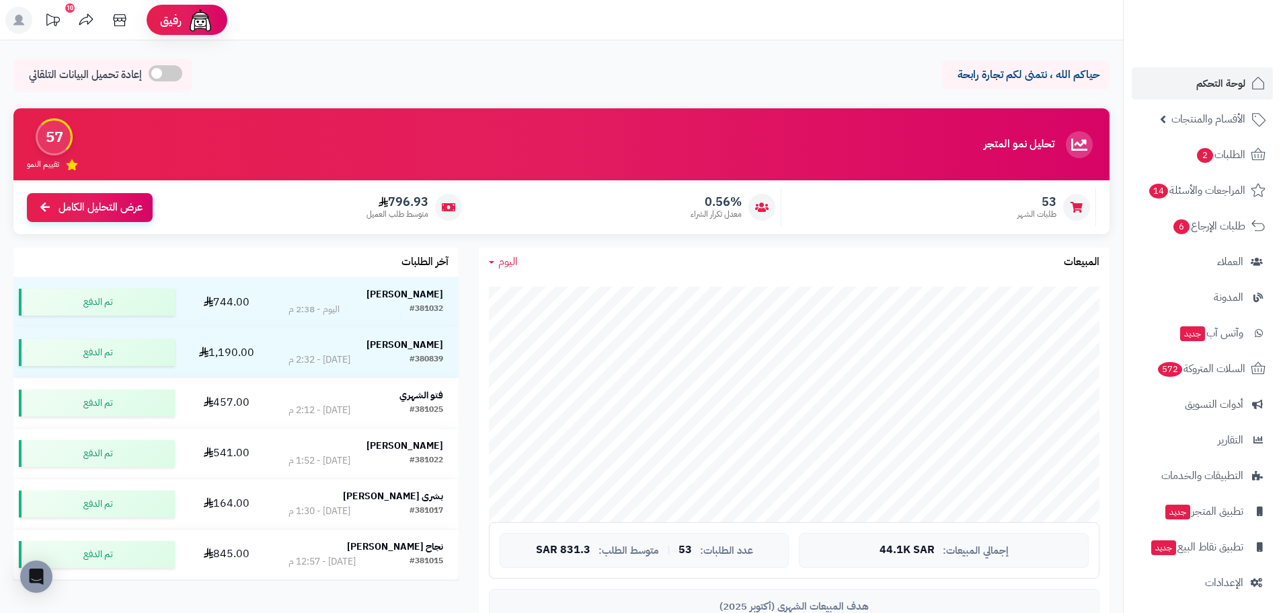
click at [398, 202] on span "796.93" at bounding box center [398, 201] width 62 height 15
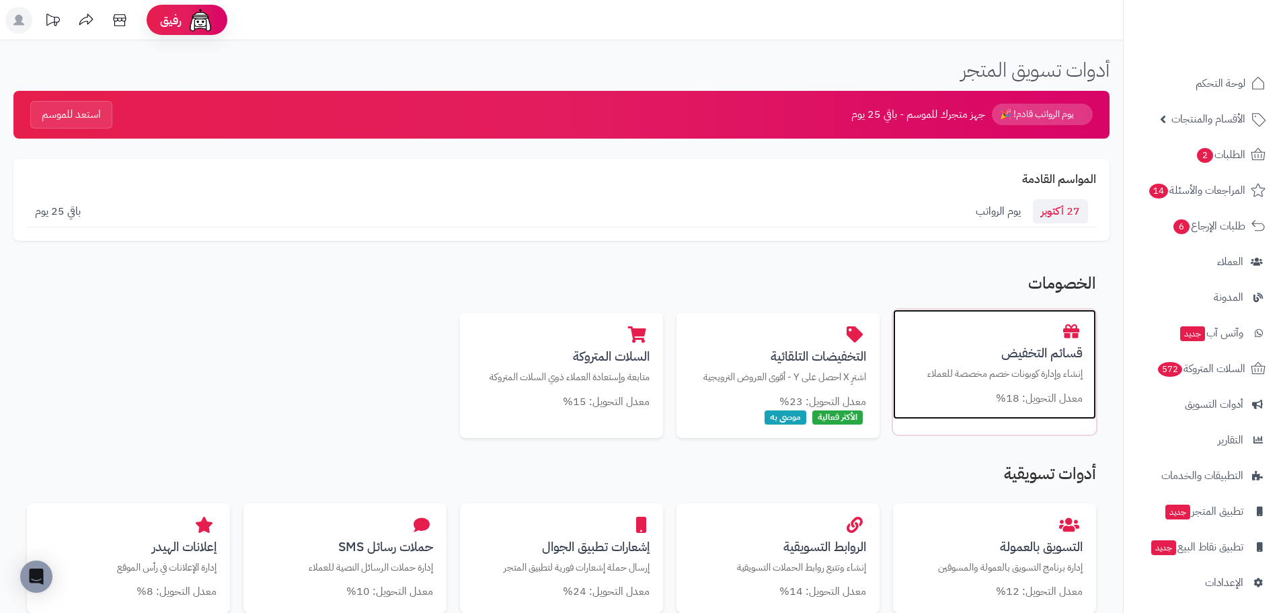
click at [991, 356] on h3 "قسائم التخفيض" at bounding box center [995, 353] width 176 height 14
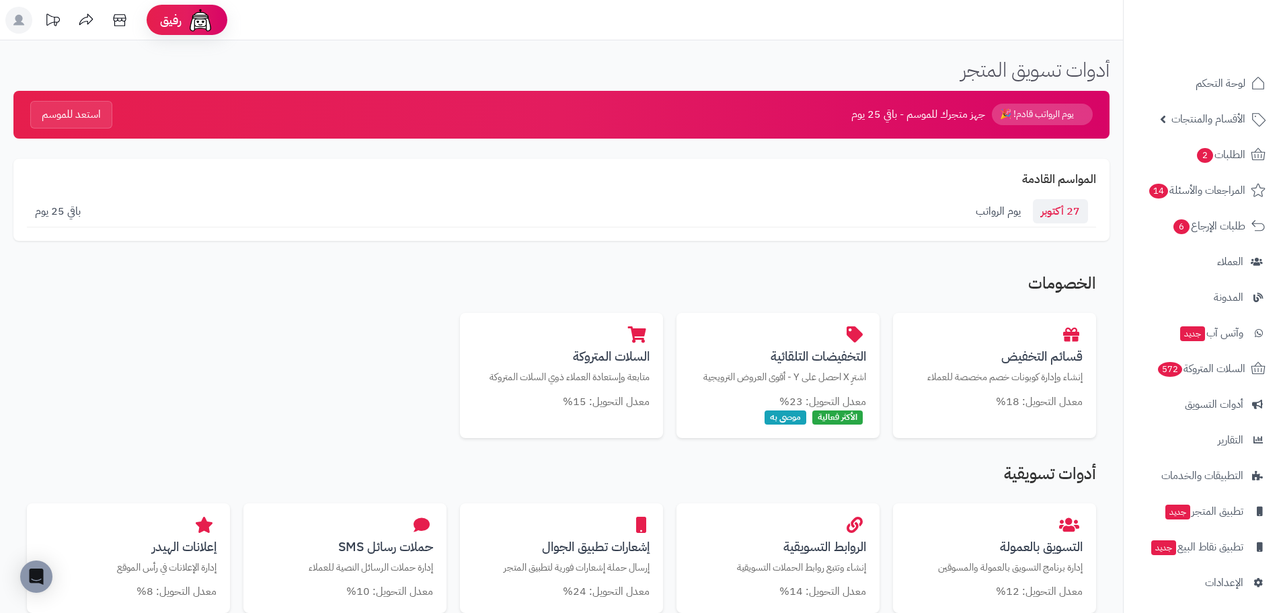
click at [566, 381] on div "السلات المتروكة متابعة وإستعادة العملاء ذوي السلات المتروكة معدل التحويل: 15%" at bounding box center [561, 368] width 203 height 110
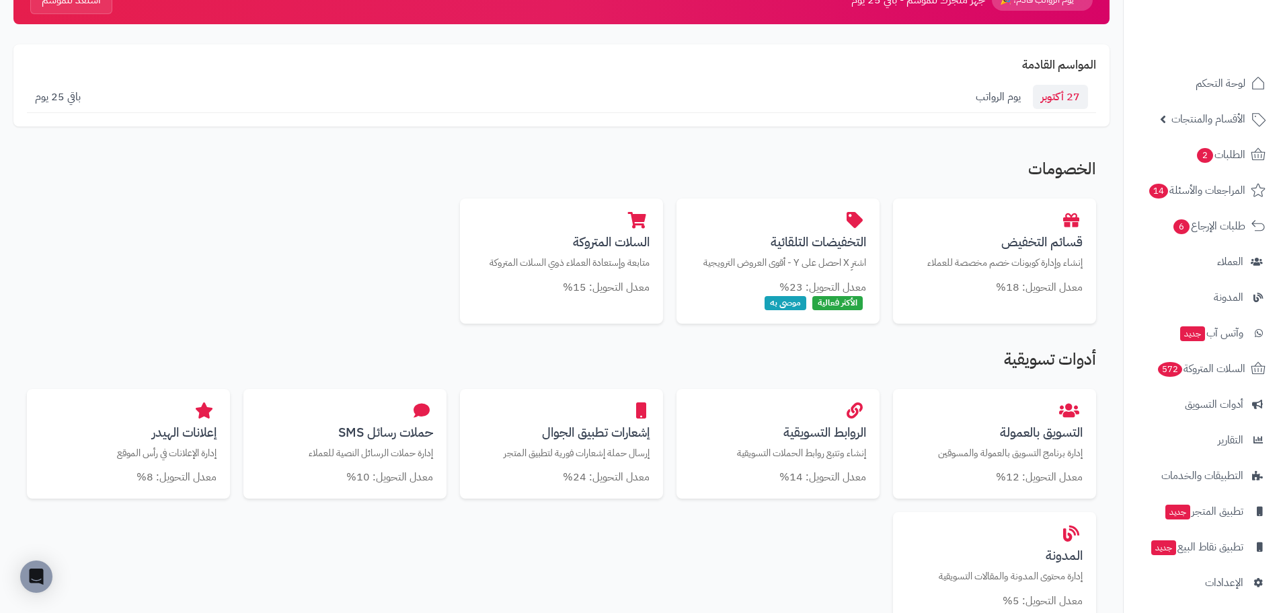
scroll to position [135, 0]
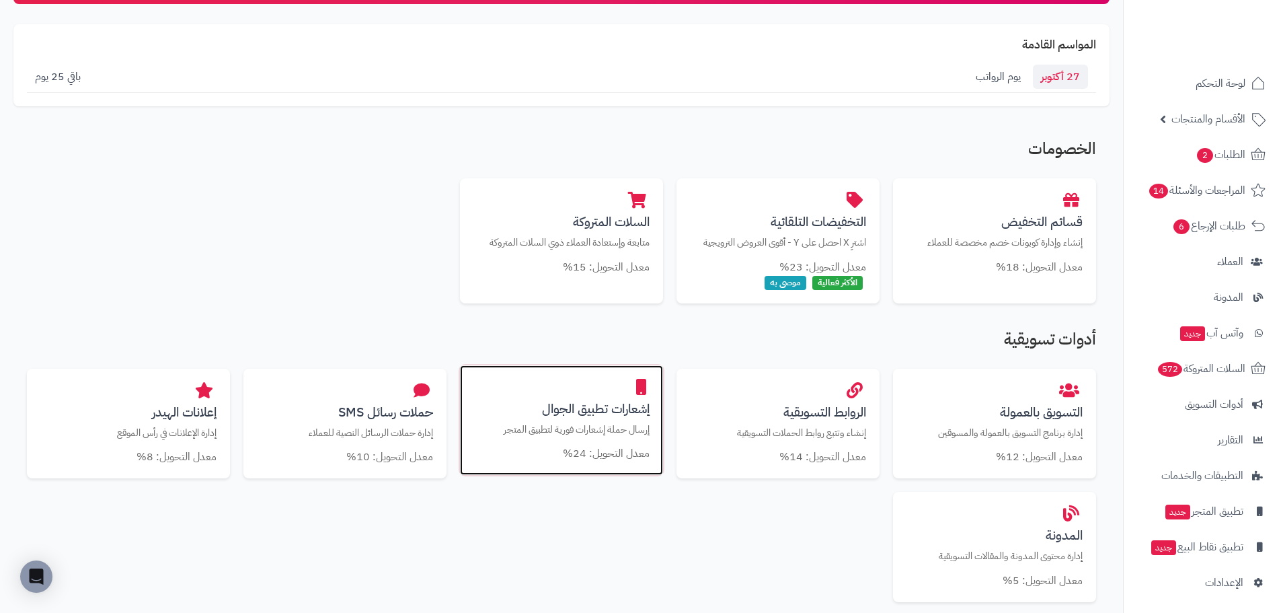
click at [559, 432] on p "إرسال حملة إشعارات فورية لتطبيق المتجر" at bounding box center [562, 429] width 176 height 14
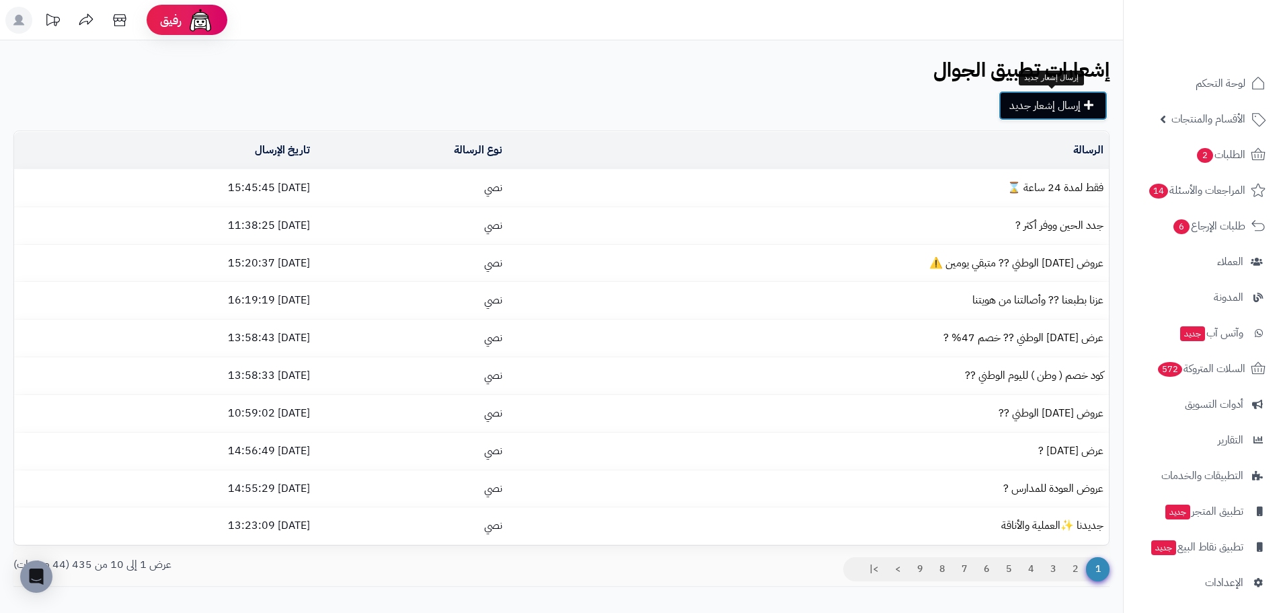
click at [1047, 97] on link "إرسال إشعار جديد" at bounding box center [1053, 106] width 109 height 30
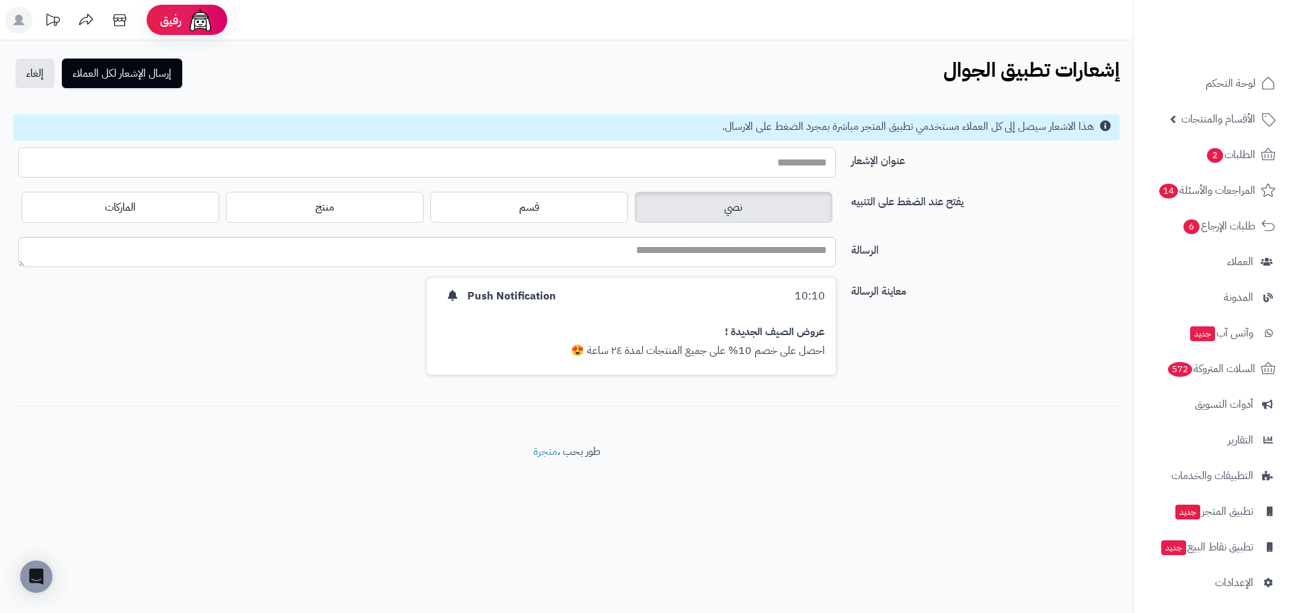
click at [777, 163] on input "عنوان الإشعار" at bounding box center [427, 162] width 818 height 30
type input "*"
click at [697, 256] on textarea "الرسالة" at bounding box center [427, 252] width 818 height 30
click at [692, 173] on input "**********" at bounding box center [427, 162] width 818 height 30
type input "**********"
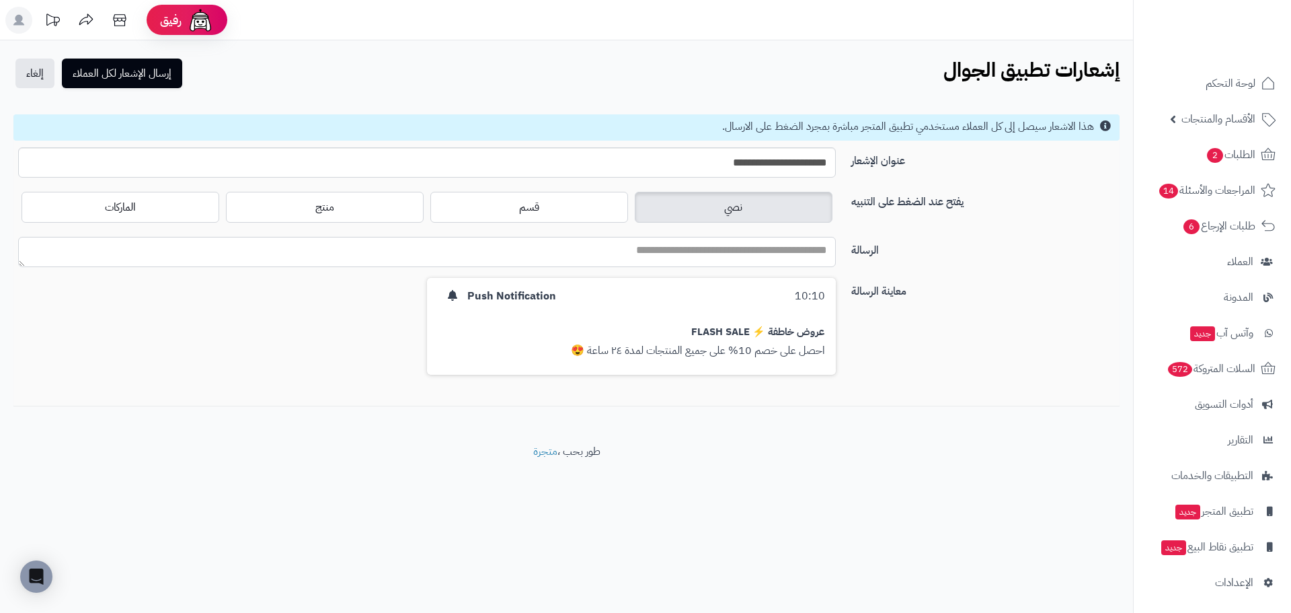
click at [673, 264] on textarea "الرسالة" at bounding box center [427, 252] width 818 height 30
type textarea "*"
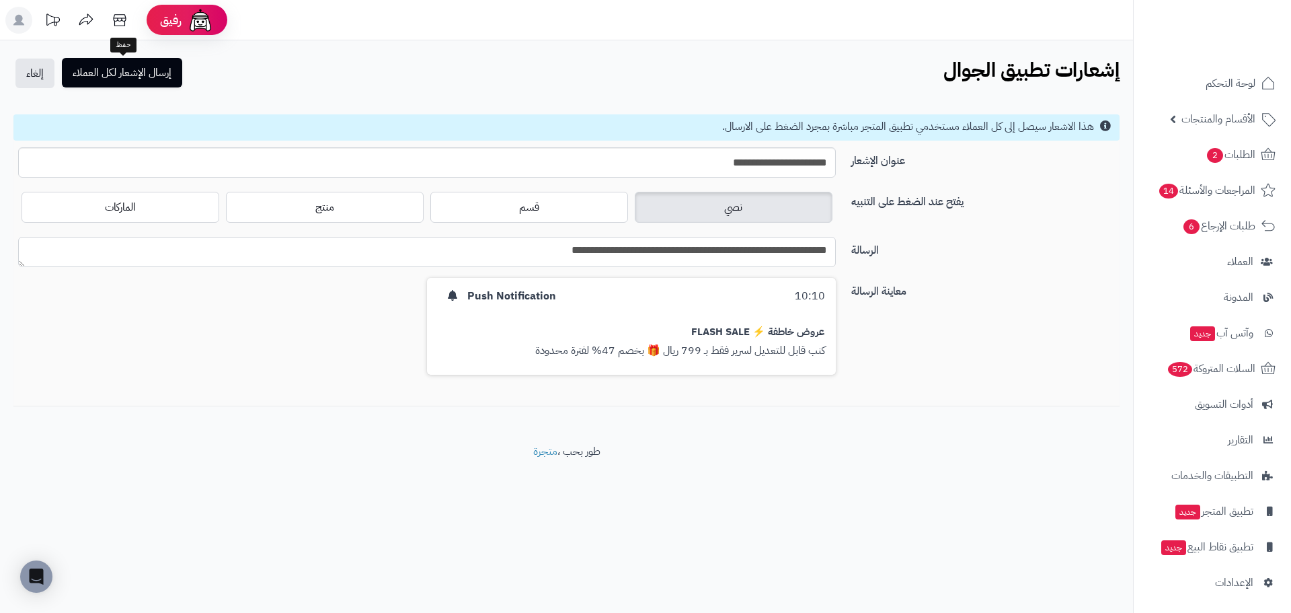
type textarea "**********"
click at [151, 85] on button "إرسال الإشعار لكل العملاء" at bounding box center [122, 73] width 120 height 30
click at [62, 59] on button "إرسال الإشعار لكل العملاء" at bounding box center [122, 74] width 120 height 30
